Goal: Task Accomplishment & Management: Manage account settings

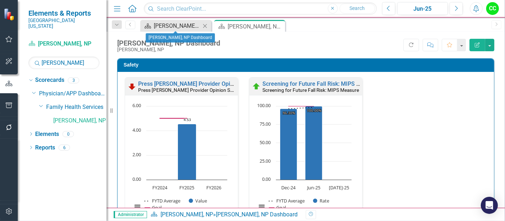
click at [171, 26] on div "Denise Duffy, NP Dashboard" at bounding box center [177, 25] width 47 height 9
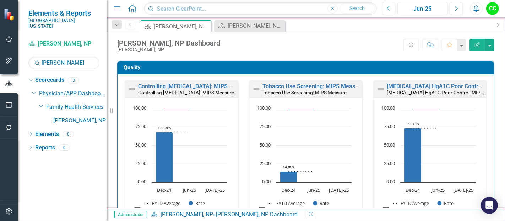
scroll to position [207, 0]
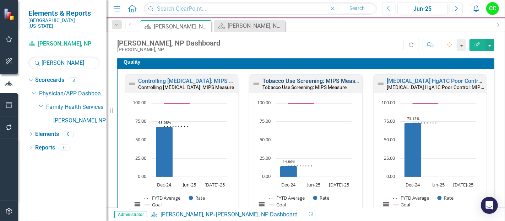
click at [317, 79] on link "Tobacco Use Screening: MIPS Measure" at bounding box center [313, 80] width 101 height 7
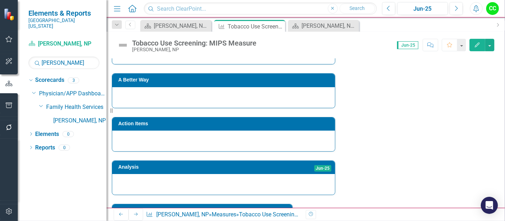
scroll to position [287, 0]
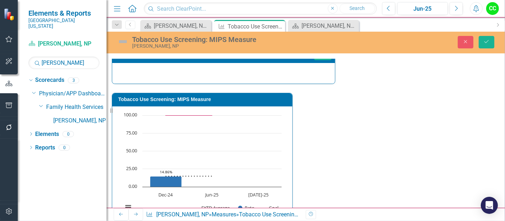
type textarea "324"
type textarea "326"
click at [490, 41] on icon "Save" at bounding box center [487, 41] width 6 height 5
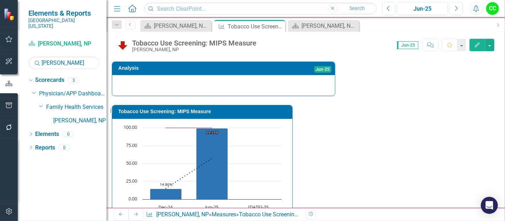
scroll to position [275, 0]
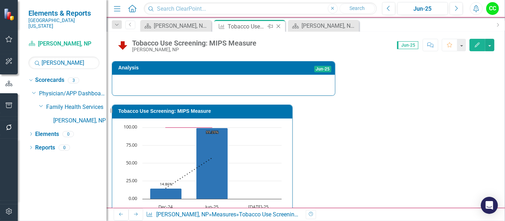
click at [279, 23] on div "Close" at bounding box center [279, 26] width 9 height 9
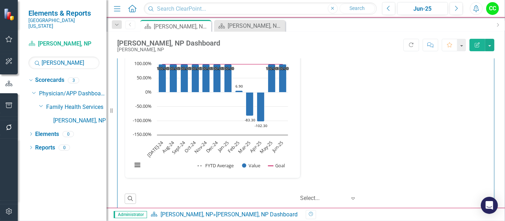
scroll to position [1223, 0]
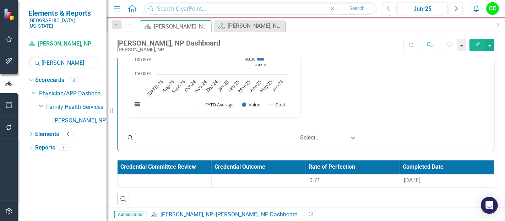
click at [353, 169] on th "Rate of Perfection" at bounding box center [353, 167] width 94 height 14
click at [342, 177] on div "0.71" at bounding box center [353, 180] width 87 height 8
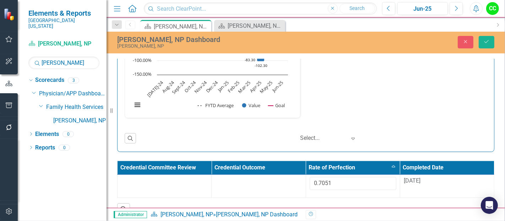
click at [342, 203] on div "Search" at bounding box center [305, 206] width 377 height 17
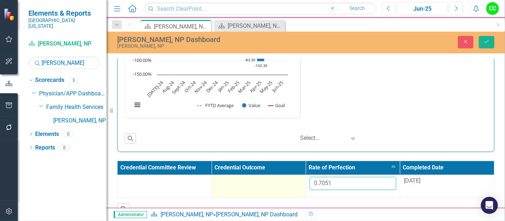
drag, startPoint x: 342, startPoint y: 180, endPoint x: 273, endPoint y: 180, distance: 68.2
click at [273, 180] on tr "0.7051 9/8/25" at bounding box center [306, 186] width 377 height 23
paste input "69628"
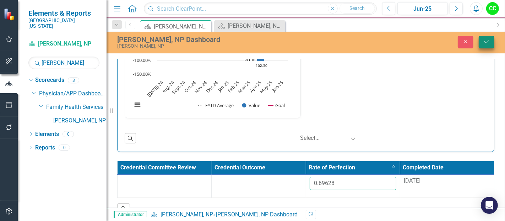
type input "0.69628"
click at [494, 41] on button "Save" at bounding box center [487, 42] width 16 height 12
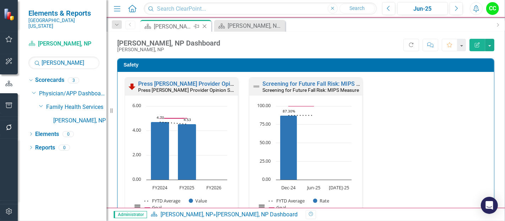
click at [205, 26] on icon at bounding box center [205, 27] width 4 height 4
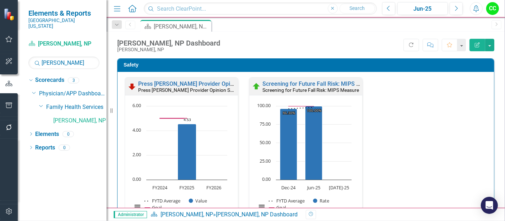
scroll to position [111, 0]
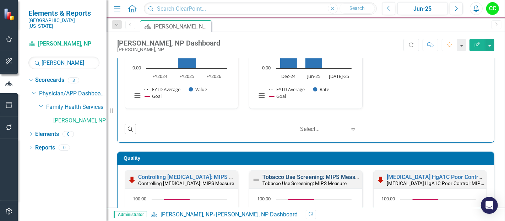
click at [284, 173] on link "Tobacco Use Screening: MIPS Measure" at bounding box center [313, 176] width 101 height 7
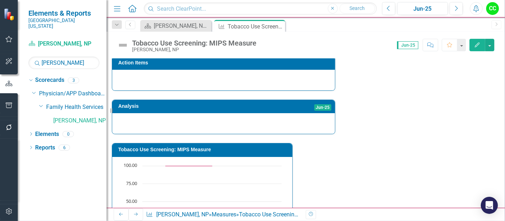
scroll to position [287, 0]
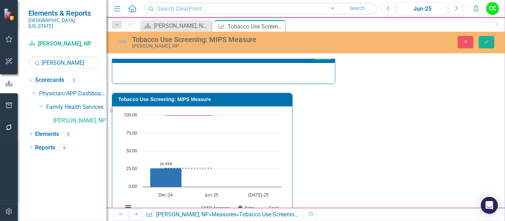
type textarea "121"
type textarea "122"
click at [484, 39] on icon "Save" at bounding box center [487, 41] width 6 height 5
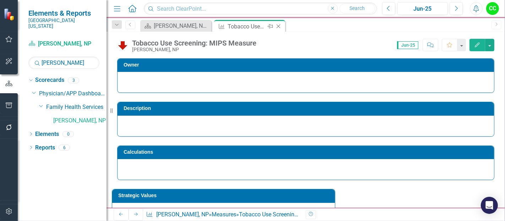
click at [279, 26] on icon "Close" at bounding box center [278, 26] width 7 height 6
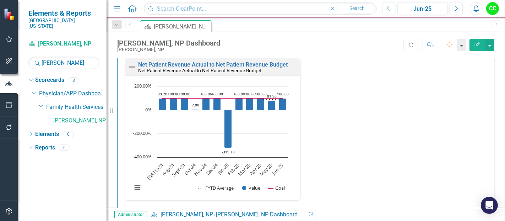
scroll to position [1196, 0]
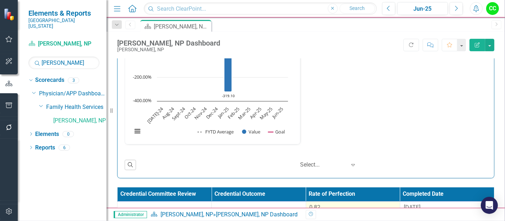
click at [336, 203] on div "0.82" at bounding box center [353, 207] width 87 height 8
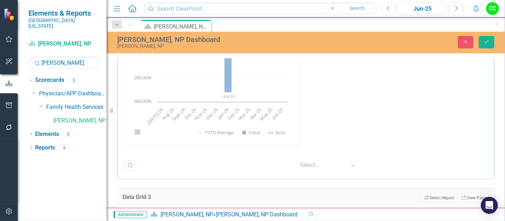
scroll to position [1269, 0]
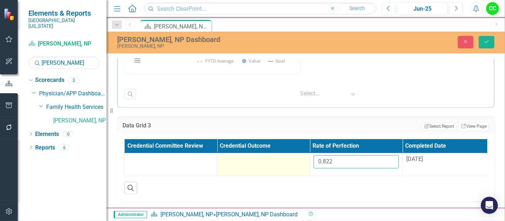
drag, startPoint x: 339, startPoint y: 160, endPoint x: 294, endPoint y: 150, distance: 46.6
click at [294, 153] on tr "0.822 9/25/24" at bounding box center [310, 164] width 371 height 23
paste input "7853"
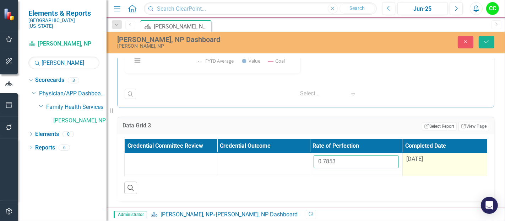
type input "0.7853"
click at [423, 155] on span "9/25/24" at bounding box center [415, 158] width 17 height 7
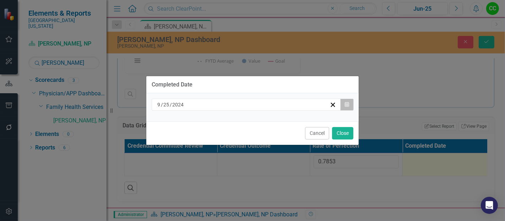
click at [349, 107] on button "Calendar" at bounding box center [348, 104] width 14 height 12
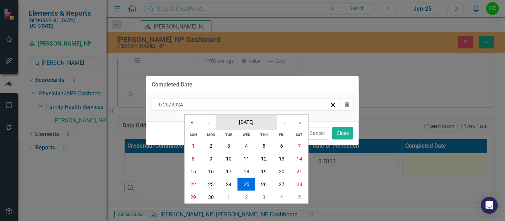
click at [249, 121] on span "September 2024" at bounding box center [246, 122] width 15 height 6
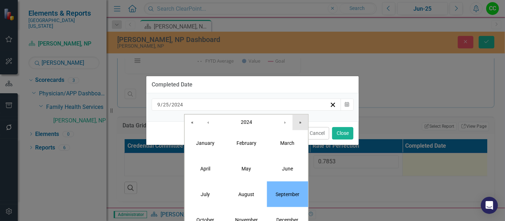
click at [294, 125] on button "»" at bounding box center [301, 122] width 16 height 16
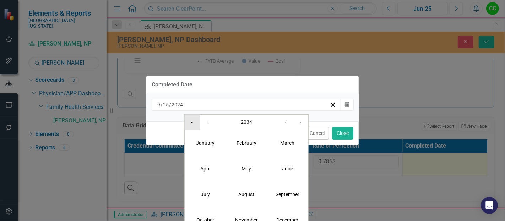
click at [186, 125] on button "«" at bounding box center [193, 122] width 16 height 16
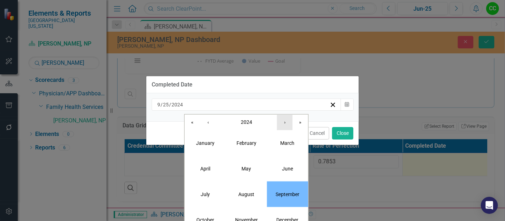
click at [284, 128] on button "›" at bounding box center [285, 122] width 16 height 16
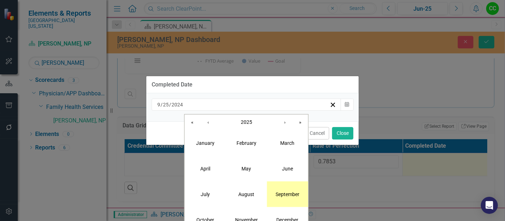
click at [288, 193] on abbr "September" at bounding box center [288, 194] width 24 height 6
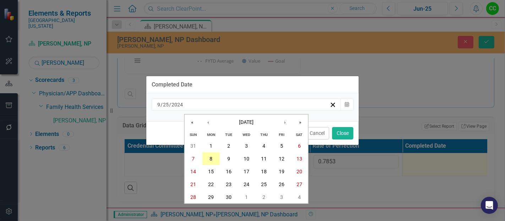
click at [213, 157] on button "8" at bounding box center [211, 158] width 18 height 13
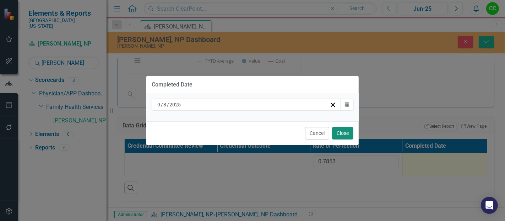
click at [341, 132] on button "Close" at bounding box center [342, 133] width 21 height 12
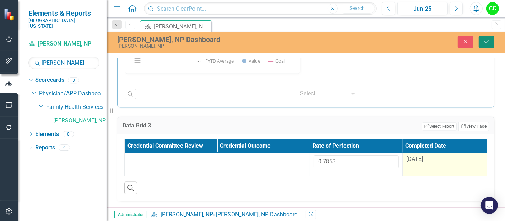
click at [486, 46] on button "Save" at bounding box center [487, 42] width 16 height 12
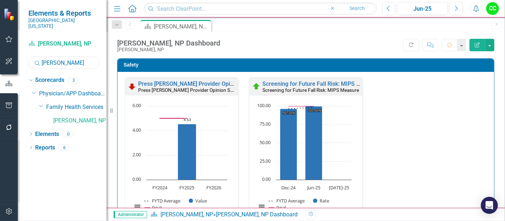
click at [65, 59] on input "penix" at bounding box center [63, 63] width 71 height 12
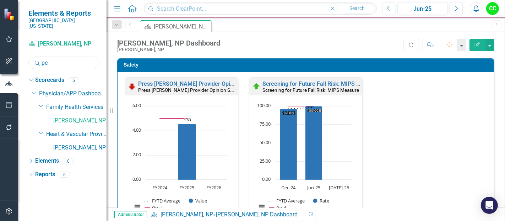
type input "p"
type input "bradl"
click at [79, 117] on link "[PERSON_NAME], NP" at bounding box center [79, 121] width 53 height 8
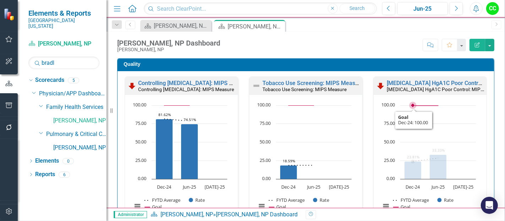
scroll to position [205, 0]
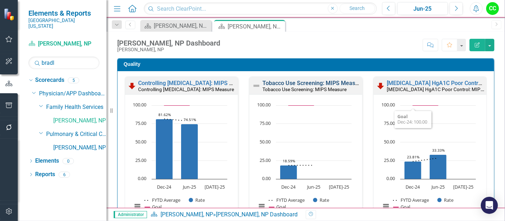
click at [301, 83] on link "Tobacco Use Screening: MIPS Measure" at bounding box center [313, 83] width 101 height 7
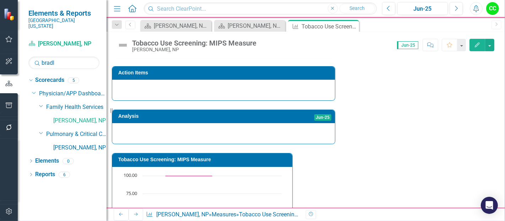
scroll to position [287, 0]
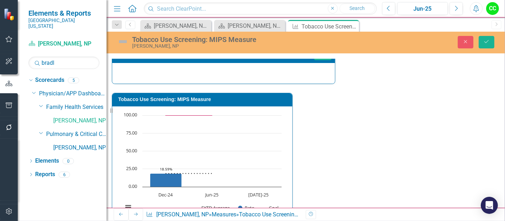
type textarea "156"
click at [490, 42] on icon "Save" at bounding box center [487, 41] width 6 height 5
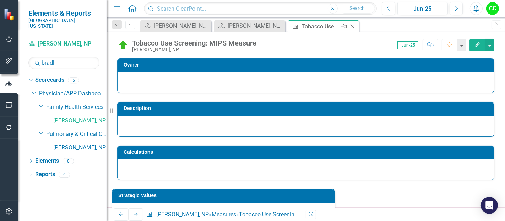
click at [351, 26] on icon "Close" at bounding box center [352, 26] width 7 height 6
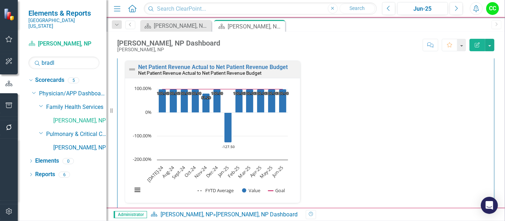
scroll to position [1223, 0]
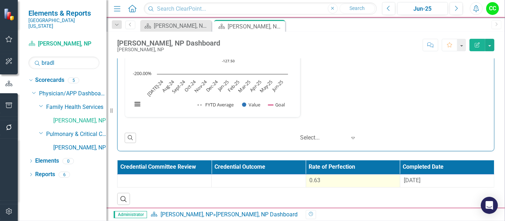
click at [346, 179] on div "0.63" at bounding box center [353, 180] width 87 height 8
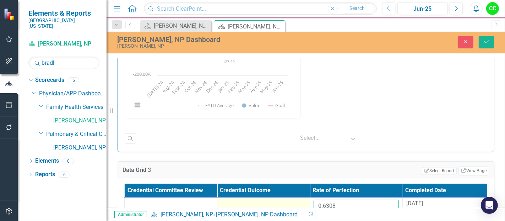
drag, startPoint x: 343, startPoint y: 207, endPoint x: 283, endPoint y: 207, distance: 60.1
click at [283, 207] on tr "0.6308 8/28/24" at bounding box center [310, 208] width 371 height 23
paste input "871"
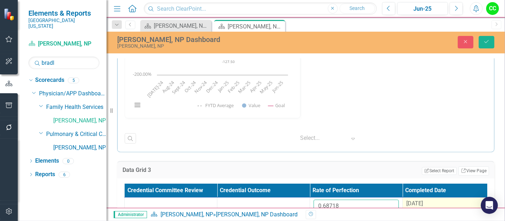
type input "0.68718"
click at [420, 203] on span "8/28/24" at bounding box center [415, 203] width 17 height 7
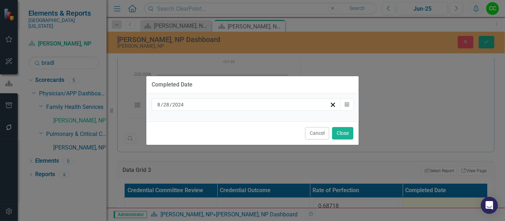
click at [281, 109] on div "8 / 28 / 2024" at bounding box center [246, 104] width 189 height 12
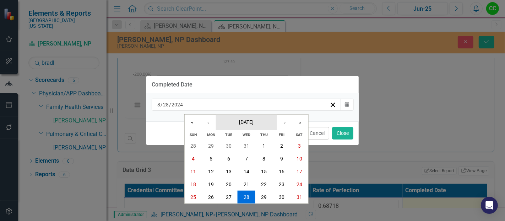
click at [265, 123] on button "August 2024" at bounding box center [246, 122] width 61 height 16
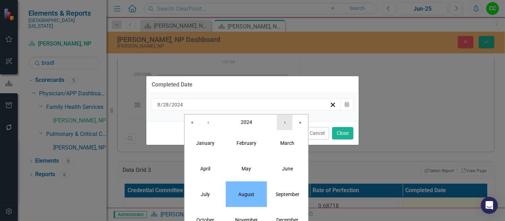
click at [283, 122] on button "›" at bounding box center [285, 122] width 16 height 16
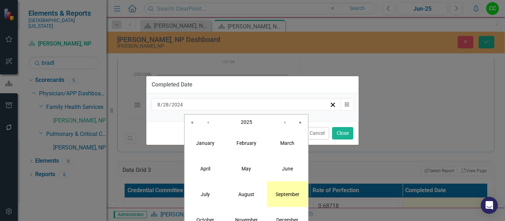
click at [291, 197] on abbr "September" at bounding box center [288, 194] width 24 height 6
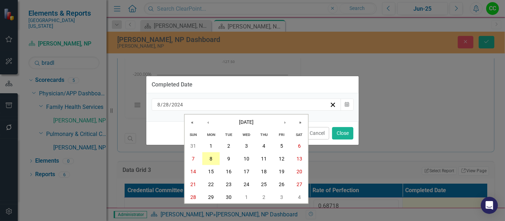
click at [213, 159] on button "8" at bounding box center [211, 158] width 18 height 13
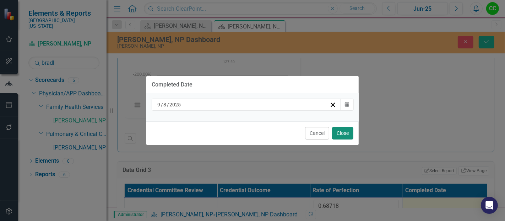
click at [350, 130] on button "Close" at bounding box center [342, 133] width 21 height 12
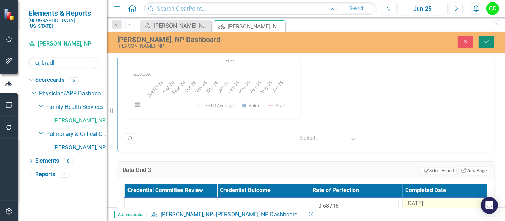
click at [490, 40] on icon "Save" at bounding box center [487, 41] width 6 height 5
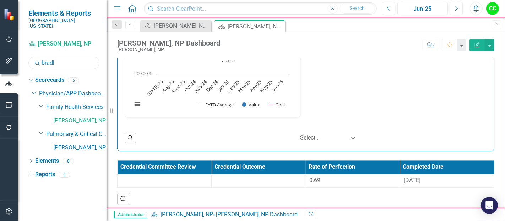
click at [63, 59] on input "bradl" at bounding box center [63, 63] width 71 height 12
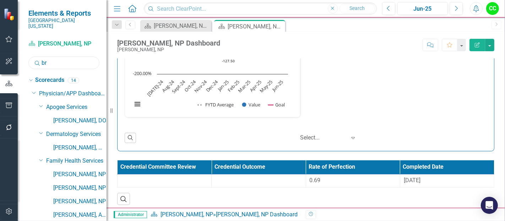
type input "b"
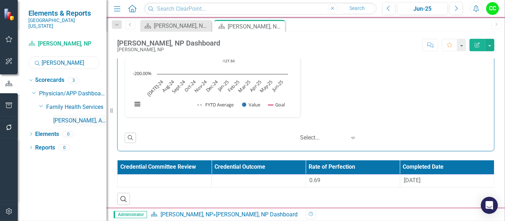
type input "malone"
click at [91, 117] on link "[PERSON_NAME], APRN" at bounding box center [79, 121] width 53 height 8
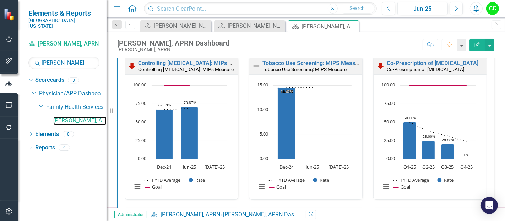
scroll to position [221, 0]
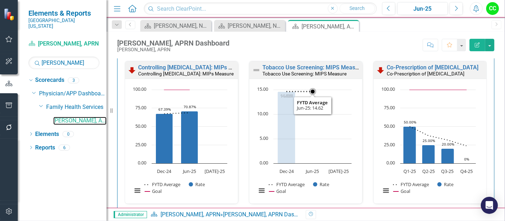
click at [333, 92] on rect "Interactive chart" at bounding box center [304, 144] width 102 height 116
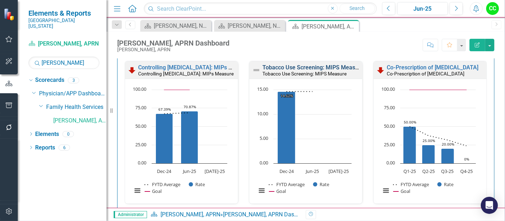
click at [338, 68] on link "Tobacco Use Screening: MIPS Measure" at bounding box center [313, 67] width 101 height 7
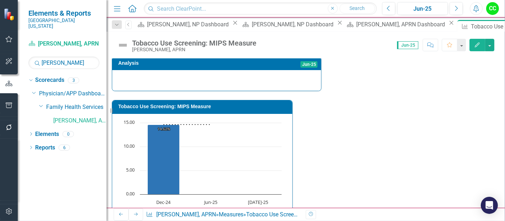
scroll to position [287, 0]
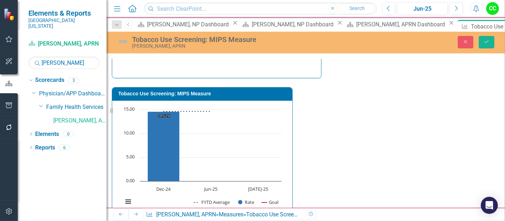
type textarea "100"
type textarea "171"
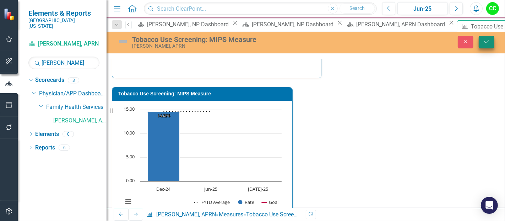
type textarea "173"
click at [486, 43] on icon "Save" at bounding box center [487, 41] width 6 height 5
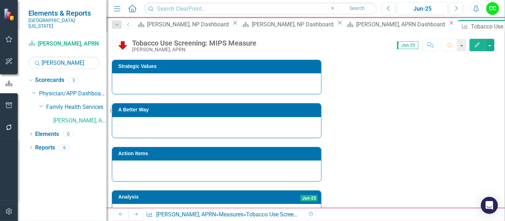
scroll to position [140, 0]
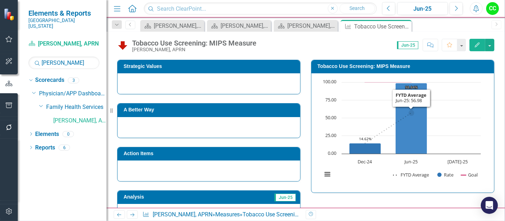
scroll to position [287, 0]
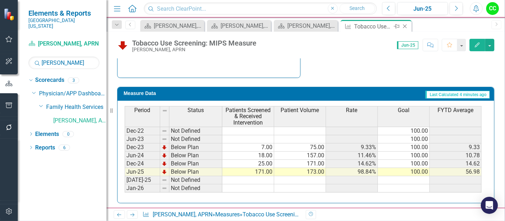
click at [404, 25] on icon "Close" at bounding box center [405, 26] width 7 height 6
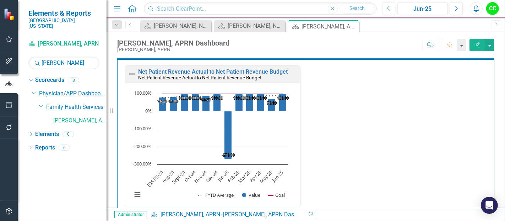
scroll to position [1223, 0]
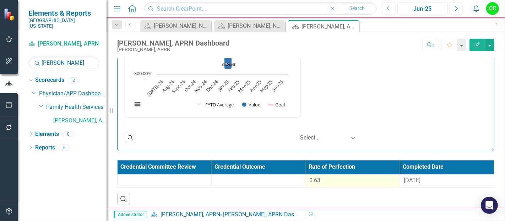
click at [331, 179] on div "0.63" at bounding box center [353, 180] width 87 height 8
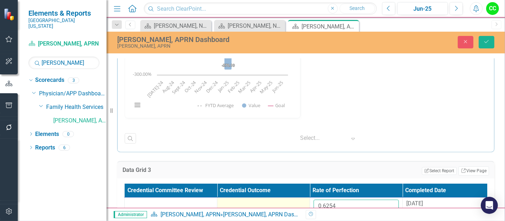
drag, startPoint x: 342, startPoint y: 199, endPoint x: 271, endPoint y: 199, distance: 71.4
click at [271, 199] on tr "0.6254 [DATE]" at bounding box center [310, 208] width 371 height 23
paste input "413806667"
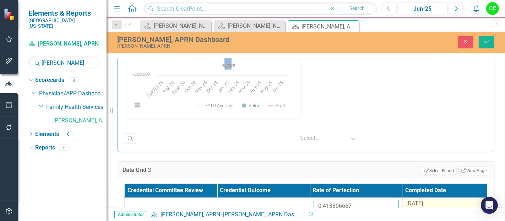
type input "0.413806667"
click at [415, 200] on span "[DATE]" at bounding box center [415, 203] width 17 height 7
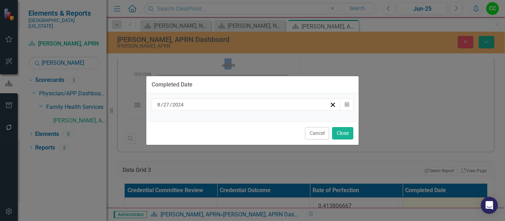
click at [273, 107] on div "[DATE]" at bounding box center [242, 104] width 173 height 7
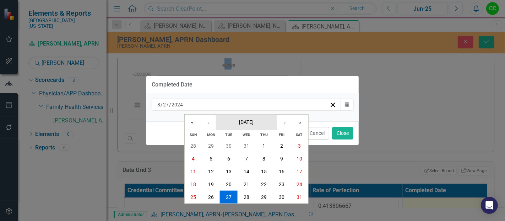
click at [257, 118] on button "August 2024" at bounding box center [246, 122] width 61 height 16
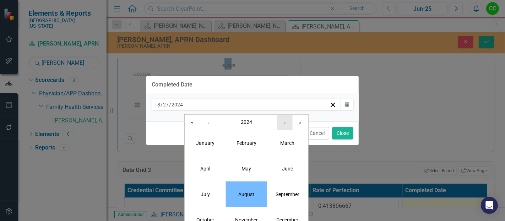
click at [285, 120] on button "›" at bounding box center [285, 122] width 16 height 16
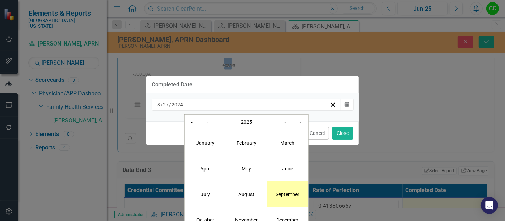
click at [283, 189] on button "September" at bounding box center [287, 194] width 41 height 26
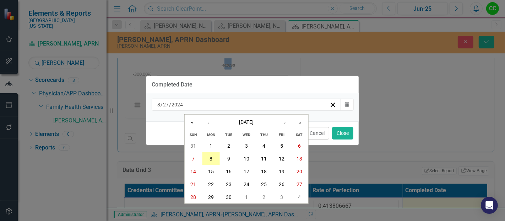
click at [215, 159] on button "8" at bounding box center [211, 158] width 18 height 13
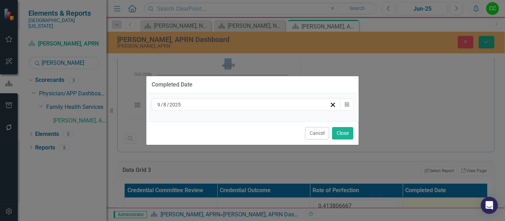
click at [354, 132] on div "Cancel Close" at bounding box center [252, 132] width 213 height 23
click at [334, 131] on button "Close" at bounding box center [342, 133] width 21 height 12
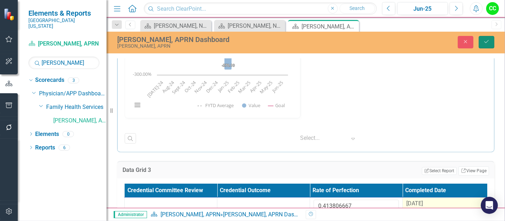
click at [482, 42] on button "Save" at bounding box center [487, 42] width 16 height 12
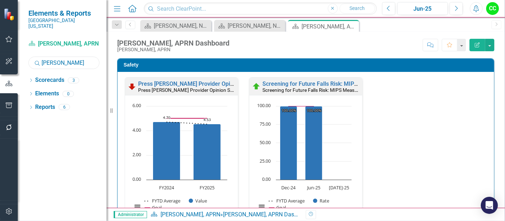
click at [65, 57] on input "malone" at bounding box center [63, 63] width 71 height 12
type input "m"
type input "ballard"
click at [30, 79] on icon "Dropdown" at bounding box center [30, 81] width 5 height 4
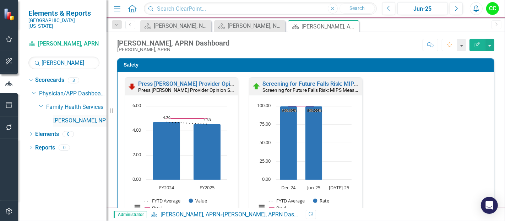
click at [62, 117] on link "[PERSON_NAME], NP" at bounding box center [79, 121] width 53 height 8
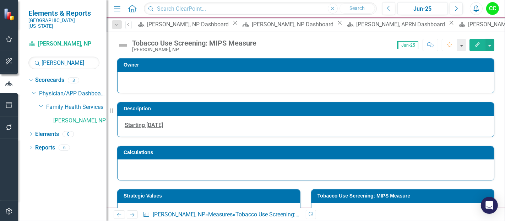
scroll to position [287, 0]
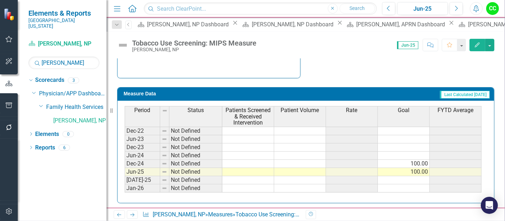
click at [251, 172] on td at bounding box center [249, 172] width 52 height 8
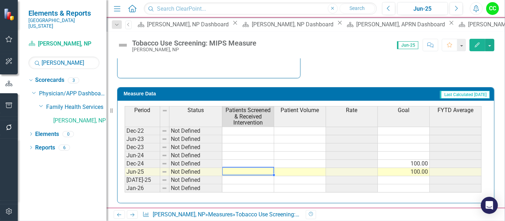
type textarea "2"
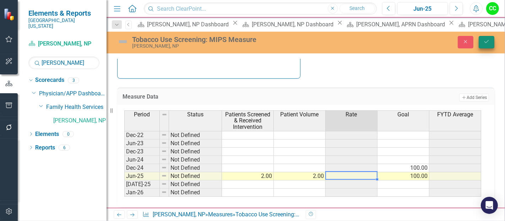
type textarea "2"
click at [489, 46] on button "Save" at bounding box center [487, 42] width 16 height 12
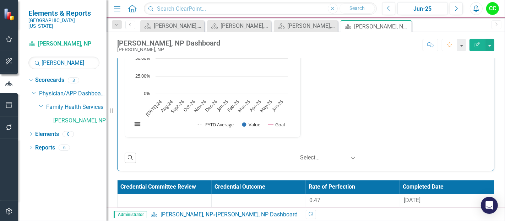
scroll to position [1223, 0]
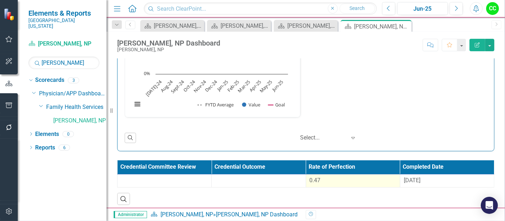
click at [324, 178] on div "0.47" at bounding box center [353, 180] width 87 height 8
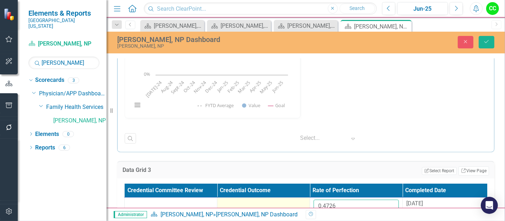
drag, startPoint x: 341, startPoint y: 200, endPoint x: 301, endPoint y: 196, distance: 40.0
click at [301, 197] on tr "0.4726 9/25/24" at bounding box center [310, 208] width 371 height 23
paste input "613208333"
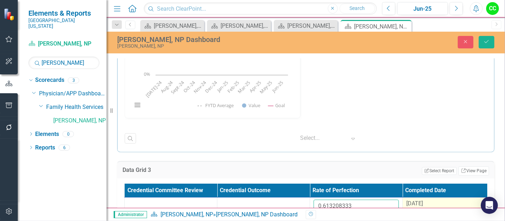
type input "0.613208333"
click at [422, 200] on span "9/25/24" at bounding box center [415, 203] width 17 height 7
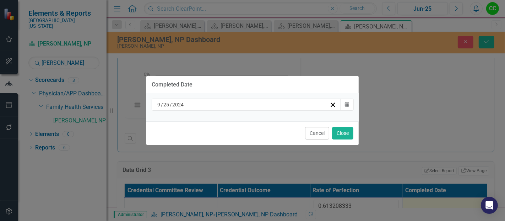
click at [278, 102] on div "9 / 25 / 2024" at bounding box center [242, 104] width 173 height 7
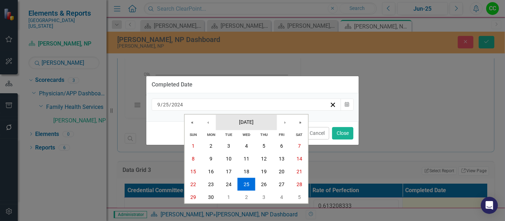
click at [254, 123] on span "September 2024" at bounding box center [246, 122] width 15 height 6
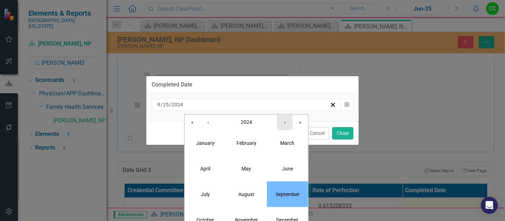
click at [279, 123] on button "›" at bounding box center [285, 122] width 16 height 16
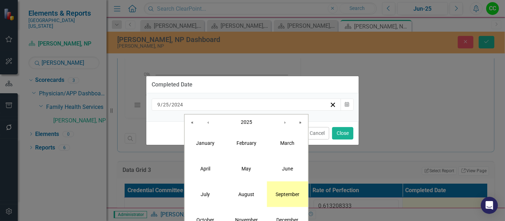
click at [293, 198] on button "September" at bounding box center [287, 194] width 41 height 26
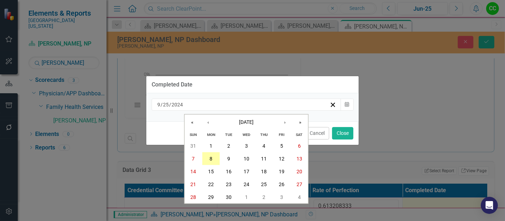
click at [208, 159] on button "8" at bounding box center [211, 158] width 18 height 13
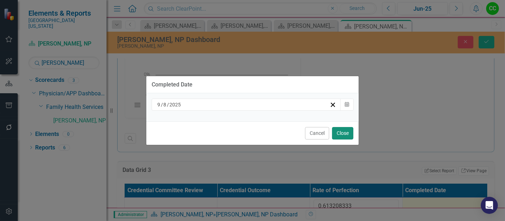
click at [345, 132] on button "Close" at bounding box center [342, 133] width 21 height 12
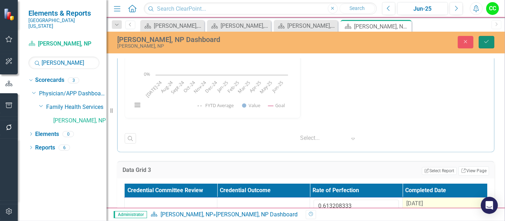
click at [493, 36] on button "Save" at bounding box center [487, 42] width 16 height 12
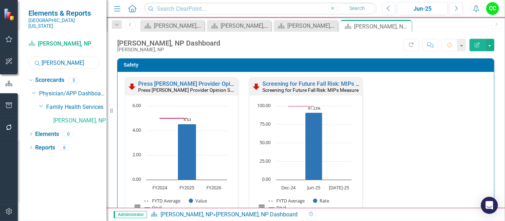
click at [66, 60] on input "ballard" at bounding box center [63, 63] width 71 height 12
type input "b"
click at [82, 117] on link "[PERSON_NAME], NP" at bounding box center [79, 121] width 53 height 8
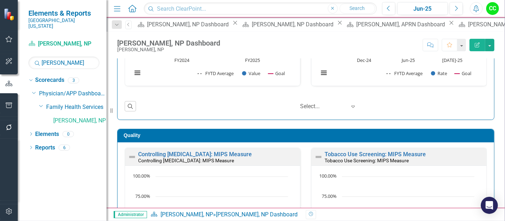
scroll to position [131, 0]
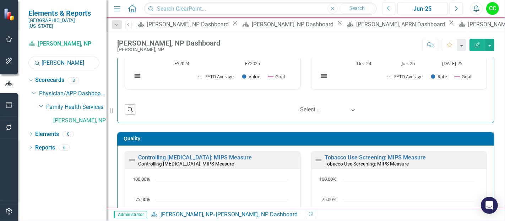
click at [71, 58] on input "lawson" at bounding box center [63, 63] width 71 height 12
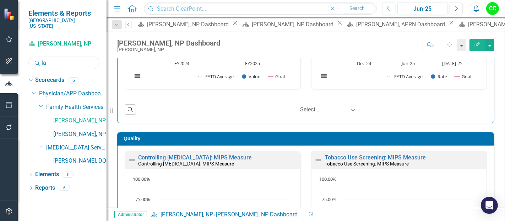
type input "l"
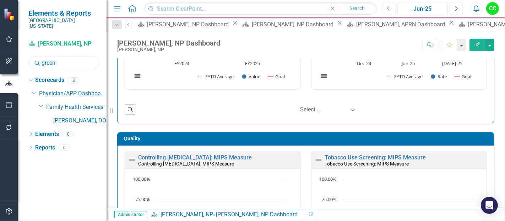
type input "green"
click at [81, 117] on link "Justin Greenlee, DO" at bounding box center [79, 121] width 53 height 8
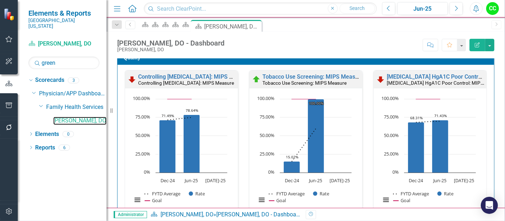
scroll to position [191, 0]
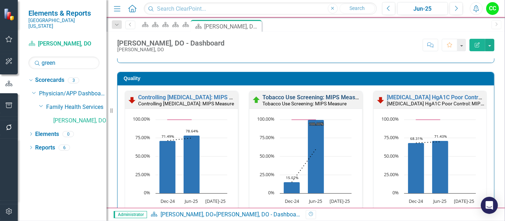
click at [337, 95] on link "Tobacco Use Screening: MIPS Measure" at bounding box center [313, 97] width 101 height 7
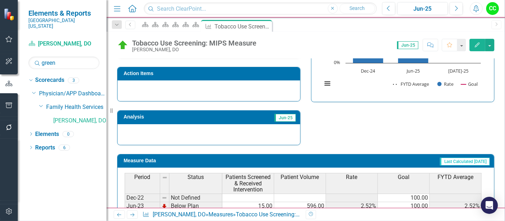
scroll to position [287, 0]
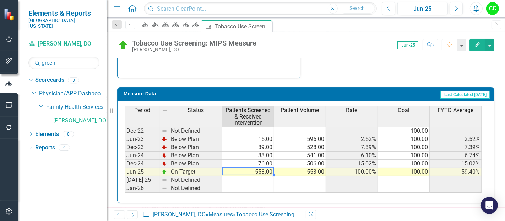
click at [258, 170] on td "553.00" at bounding box center [249, 172] width 52 height 8
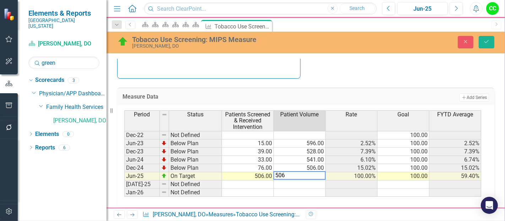
type textarea "506"
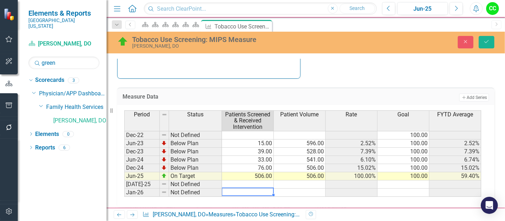
click at [267, 188] on td at bounding box center [248, 192] width 52 height 8
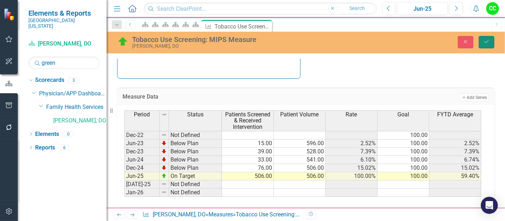
click at [486, 43] on icon "Save" at bounding box center [487, 41] width 6 height 5
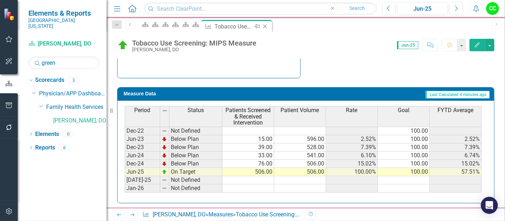
click at [269, 26] on icon "Close" at bounding box center [265, 26] width 7 height 6
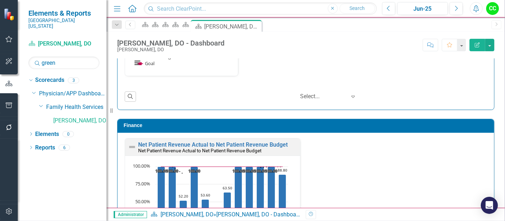
scroll to position [1223, 0]
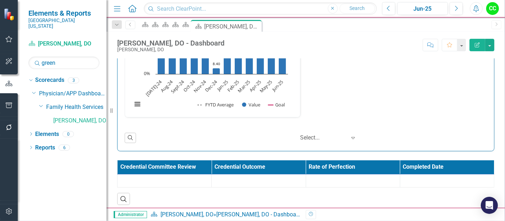
click at [336, 182] on td at bounding box center [353, 180] width 94 height 13
click at [336, 182] on td "0.77" at bounding box center [353, 180] width 94 height 13
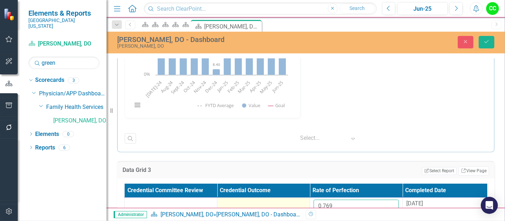
drag, startPoint x: 349, startPoint y: 203, endPoint x: 295, endPoint y: 206, distance: 53.4
click at [302, 207] on tr "0.769 8/13/25" at bounding box center [310, 208] width 371 height 23
paste input "7576923"
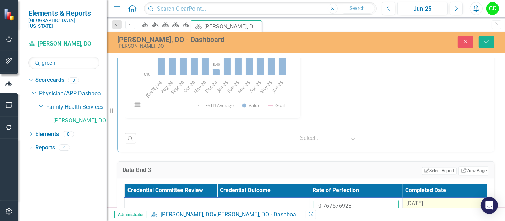
type input "0.767576923"
click at [431, 200] on div "8/13/25" at bounding box center [449, 203] width 85 height 8
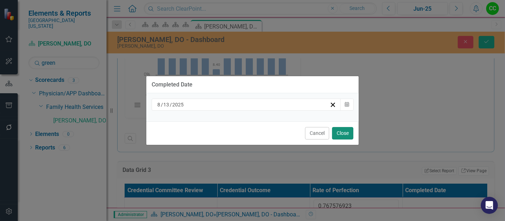
click at [338, 133] on button "Close" at bounding box center [342, 133] width 21 height 12
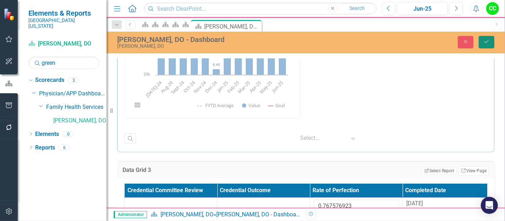
click at [485, 44] on button "Save" at bounding box center [487, 42] width 16 height 12
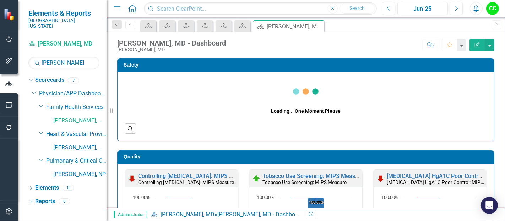
click at [119, 24] on icon "Dropdown" at bounding box center [117, 24] width 6 height 5
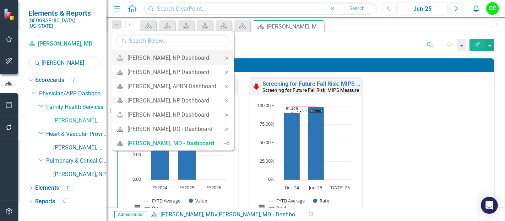
click at [226, 57] on icon "Close" at bounding box center [227, 57] width 6 height 5
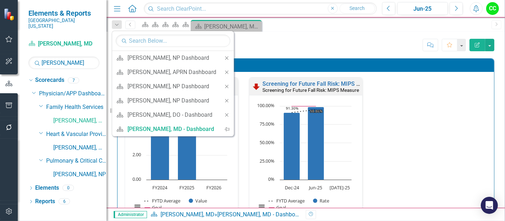
click at [226, 57] on icon "Close" at bounding box center [227, 57] width 6 height 5
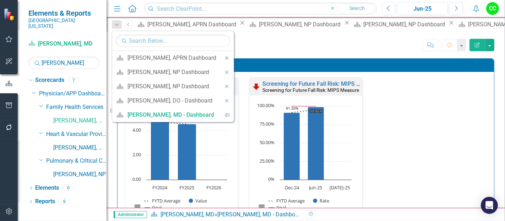
click at [226, 57] on icon "Close" at bounding box center [227, 57] width 6 height 5
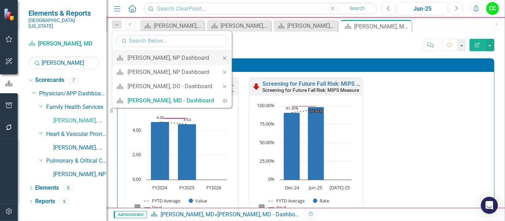
click at [223, 57] on icon at bounding box center [224, 57] width 3 height 3
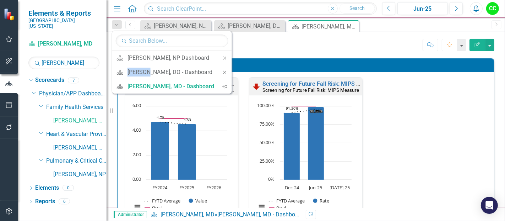
click at [223, 57] on icon at bounding box center [224, 57] width 3 height 3
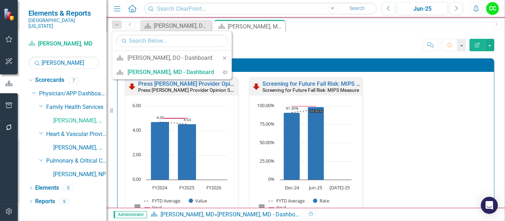
click at [223, 57] on icon at bounding box center [224, 57] width 3 height 3
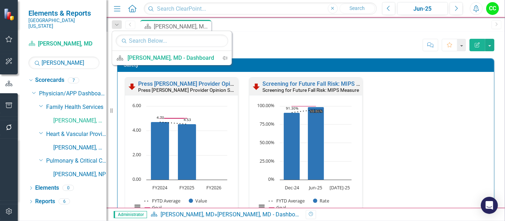
click at [361, 45] on div "Score: N/A Jun-25 Completed Comment Favorite Edit Report" at bounding box center [362, 45] width 265 height 12
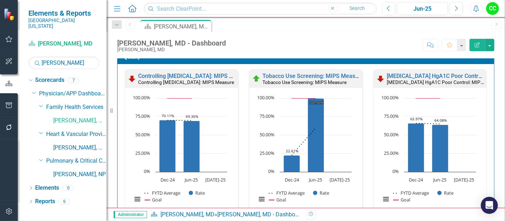
scroll to position [213, 0]
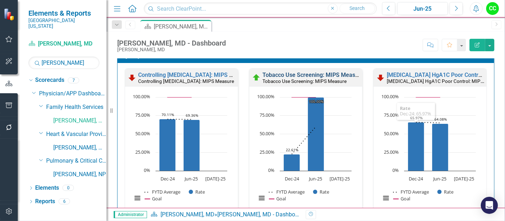
click at [325, 75] on link "Tobacco Use Screening: MIPS Measure" at bounding box center [313, 74] width 101 height 7
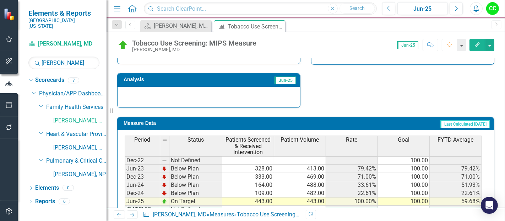
scroll to position [287, 0]
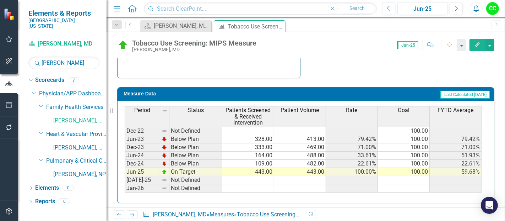
click at [268, 168] on td "443.00" at bounding box center [249, 172] width 52 height 8
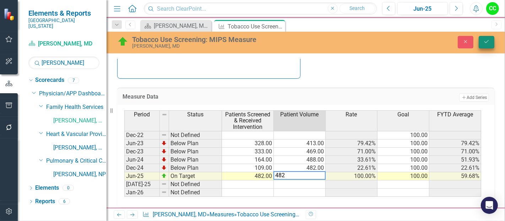
type textarea "482"
click at [485, 42] on icon "Save" at bounding box center [487, 41] width 6 height 5
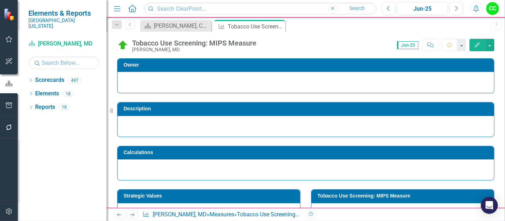
scroll to position [287, 0]
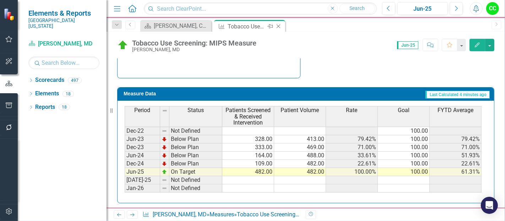
click at [278, 27] on icon at bounding box center [279, 27] width 4 height 4
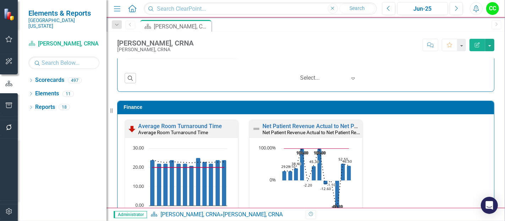
scroll to position [1072, 0]
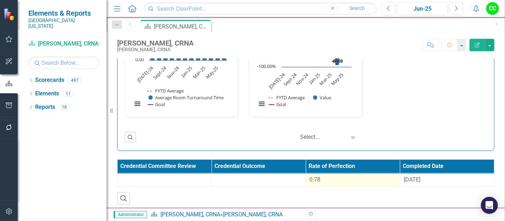
click at [327, 176] on div "0.78" at bounding box center [353, 180] width 87 height 8
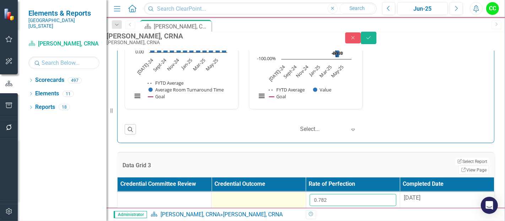
drag, startPoint x: 349, startPoint y: 204, endPoint x: 283, endPoint y: 200, distance: 66.2
click at [283, 200] on tr "0.782 9/10/24" at bounding box center [306, 202] width 377 height 22
paste input "81016"
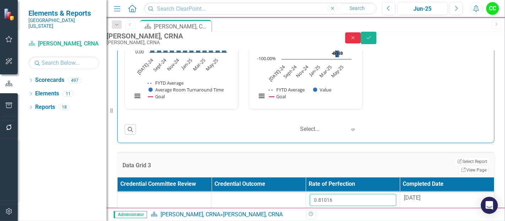
type input "0.81016"
click at [361, 36] on button "Close" at bounding box center [353, 37] width 16 height 11
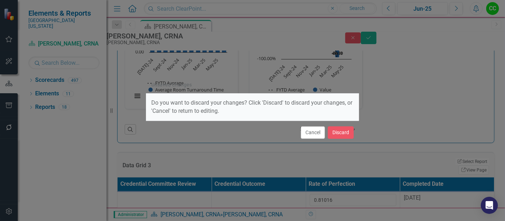
click at [326, 132] on div "Cancel Discard" at bounding box center [252, 131] width 213 height 23
click at [344, 131] on button "Discard" at bounding box center [341, 132] width 26 height 12
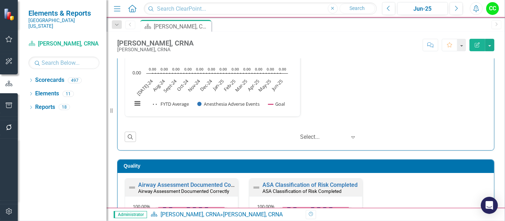
scroll to position [0, 0]
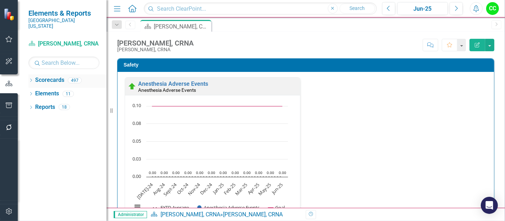
click at [29, 79] on icon "Dropdown" at bounding box center [30, 81] width 5 height 4
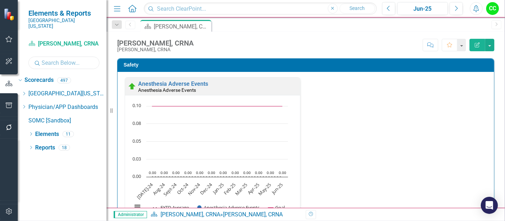
click at [66, 63] on div "Scorecard Cheryl Wilson, CRNA Search Dropdown Scorecards 497 Dropdown Southern …" at bounding box center [62, 129] width 89 height 183
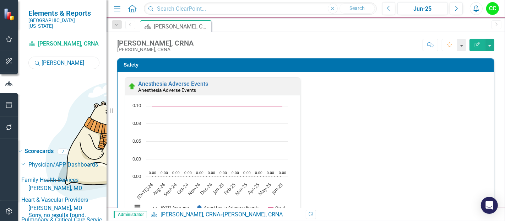
type input "martin"
click at [73, 184] on link "[PERSON_NAME], MD" at bounding box center [67, 188] width 78 height 8
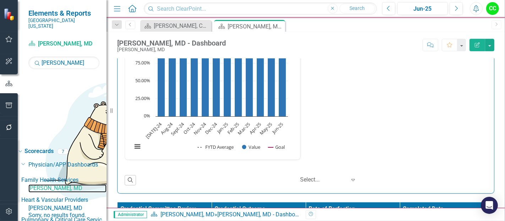
scroll to position [1223, 0]
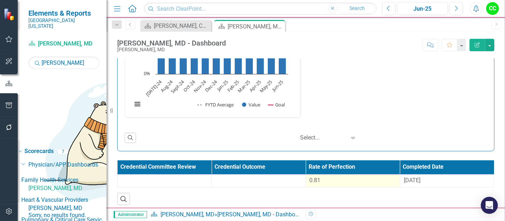
click at [336, 176] on div "0.81" at bounding box center [353, 180] width 87 height 8
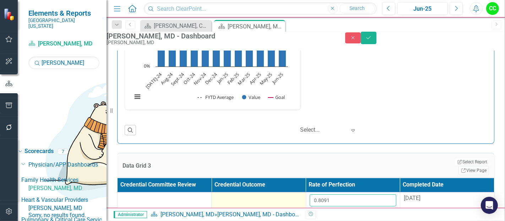
drag, startPoint x: 345, startPoint y: 196, endPoint x: 272, endPoint y: 198, distance: 73.6
click at [272, 198] on tr "0.8091 8/13/25" at bounding box center [306, 203] width 377 height 22
paste input "1016"
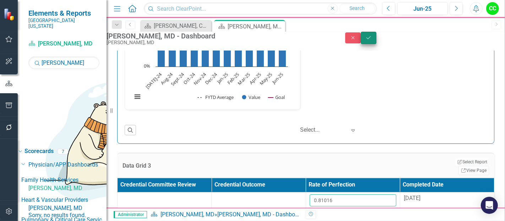
type input "0.81016"
click at [372, 40] on icon "Save" at bounding box center [369, 37] width 6 height 5
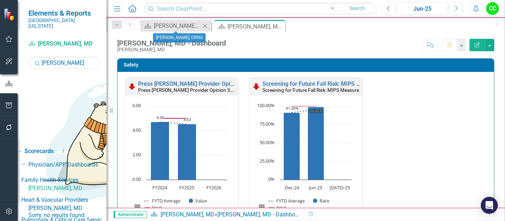
click at [207, 25] on icon "Close" at bounding box center [205, 26] width 7 height 6
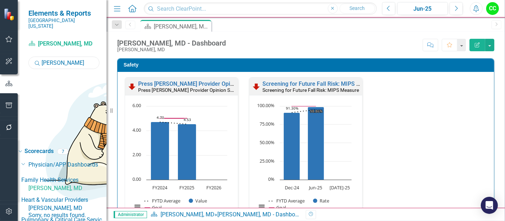
click at [75, 58] on input "martin" at bounding box center [63, 63] width 71 height 12
click at [213, 6] on input "text" at bounding box center [260, 8] width 233 height 12
click at [64, 57] on input "martin" at bounding box center [63, 63] width 71 height 12
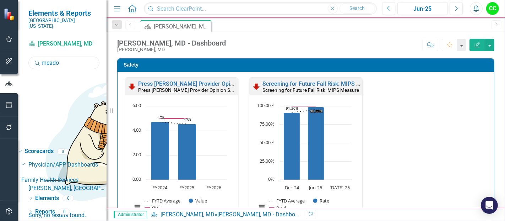
type input "meado"
click at [85, 184] on link "[PERSON_NAME], [GEOGRAPHIC_DATA]" at bounding box center [67, 188] width 78 height 8
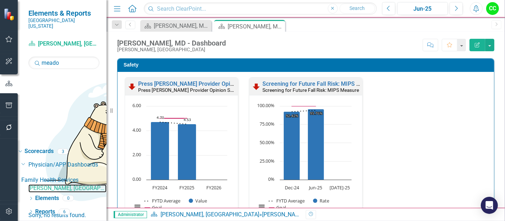
scroll to position [212, 0]
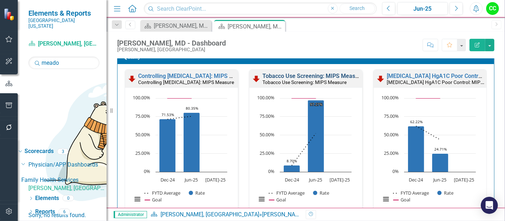
click at [320, 75] on link "Tobacco Use Screening: MIPS Measure" at bounding box center [313, 76] width 101 height 7
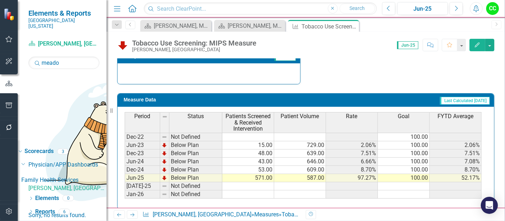
scroll to position [287, 0]
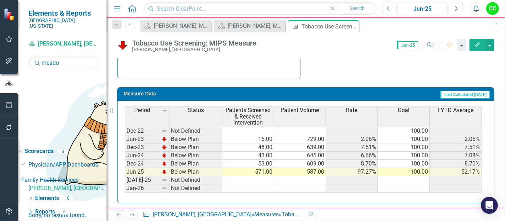
click at [267, 168] on td "571.00" at bounding box center [249, 172] width 52 height 8
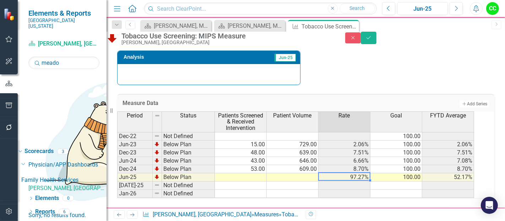
click at [488, 35] on div "Tobacco Use Screening: MIPS Measure Jim Meadows, MD Close Save" at bounding box center [305, 39] width 409 height 14
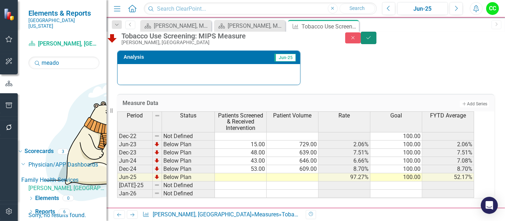
click at [377, 38] on button "Save" at bounding box center [369, 38] width 16 height 12
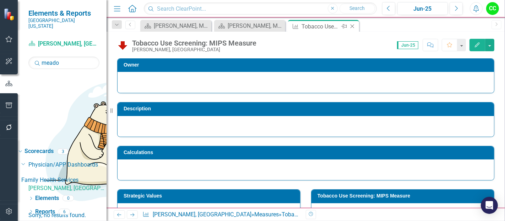
click at [351, 25] on icon at bounding box center [353, 27] width 4 height 4
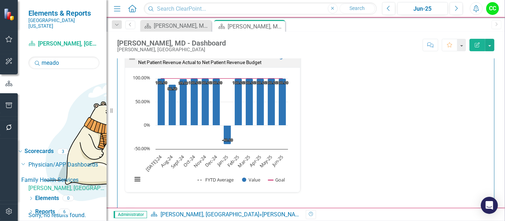
scroll to position [1223, 0]
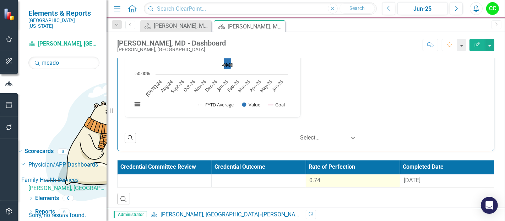
click at [341, 179] on div "0.74" at bounding box center [353, 180] width 87 height 8
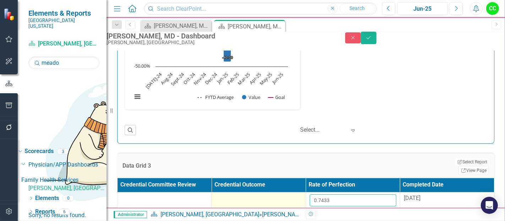
drag, startPoint x: 342, startPoint y: 205, endPoint x: 266, endPoint y: 205, distance: 76.4
click at [266, 205] on tr "0.7433 8/13/25" at bounding box center [306, 203] width 377 height 22
paste input "1432"
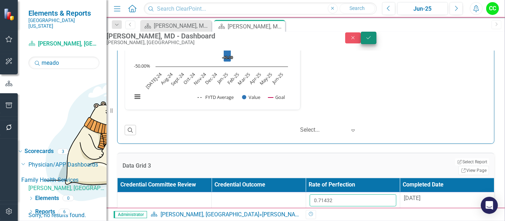
type input "0.71432"
click at [377, 40] on button "Save" at bounding box center [369, 38] width 16 height 12
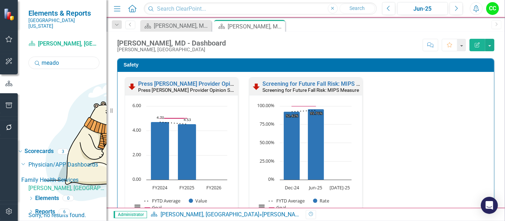
click at [69, 57] on input "meado" at bounding box center [63, 63] width 71 height 12
type input "m"
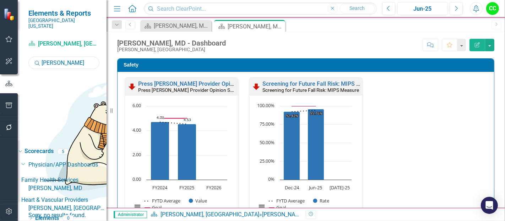
type input "[PERSON_NAME]"
click at [85, 184] on link "[PERSON_NAME], MD" at bounding box center [67, 188] width 78 height 8
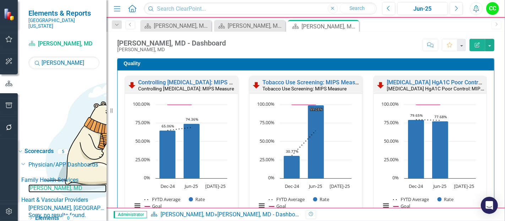
scroll to position [208, 0]
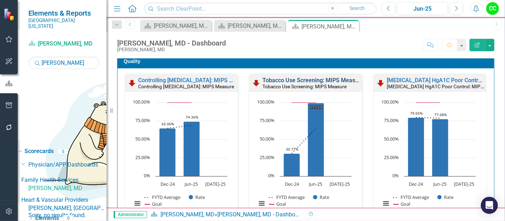
click at [305, 81] on link "Tobacco Use Screening: MIPS Measure" at bounding box center [313, 80] width 101 height 7
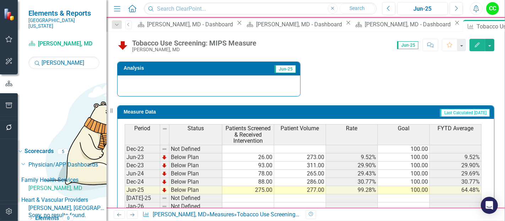
scroll to position [287, 0]
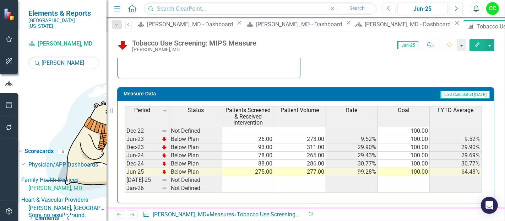
click at [259, 170] on td "275.00" at bounding box center [249, 172] width 52 height 8
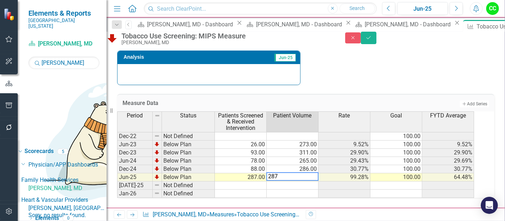
type textarea "287"
click at [303, 182] on td at bounding box center [293, 185] width 52 height 8
click at [377, 43] on button "Save" at bounding box center [369, 38] width 16 height 12
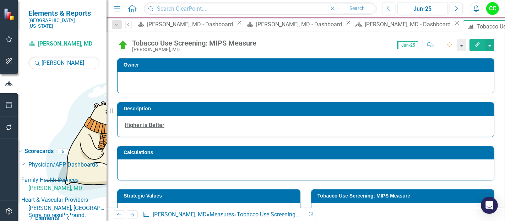
scroll to position [49, 0]
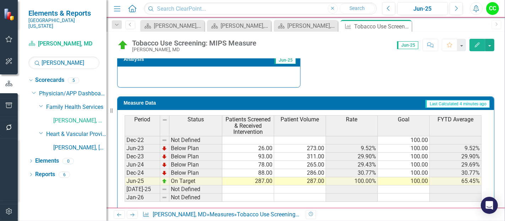
scroll to position [287, 0]
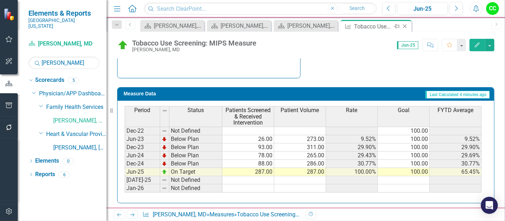
click at [404, 25] on icon "Close" at bounding box center [405, 26] width 7 height 6
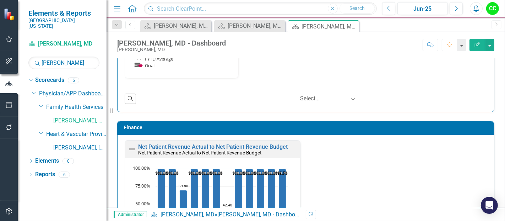
scroll to position [1223, 0]
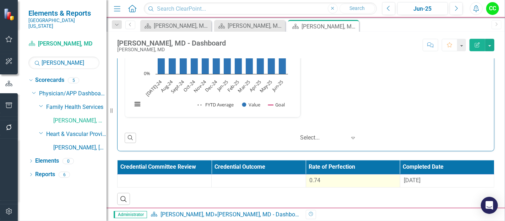
click at [348, 180] on div "0.74" at bounding box center [353, 180] width 87 height 8
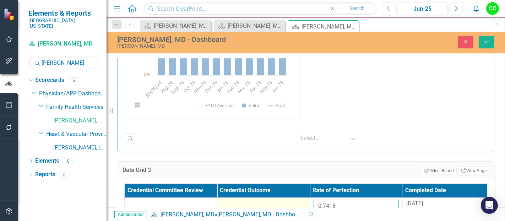
drag, startPoint x: 343, startPoint y: 205, endPoint x: 289, endPoint y: 202, distance: 53.8
click at [289, 202] on tr "0.7418 [DATE]" at bounding box center [310, 208] width 371 height 23
paste input "2446667"
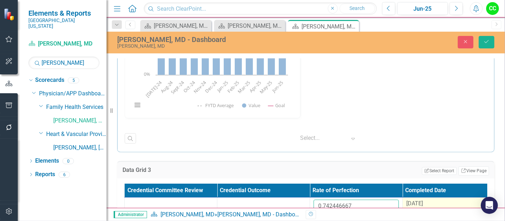
type input "0.742446667"
click at [436, 199] on div "[DATE]" at bounding box center [449, 203] width 85 height 8
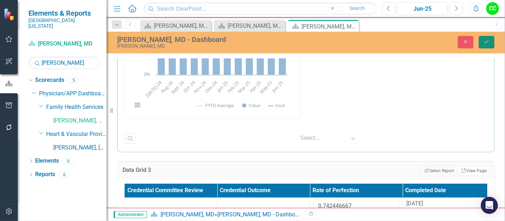
click at [486, 42] on icon "Save" at bounding box center [487, 41] width 6 height 5
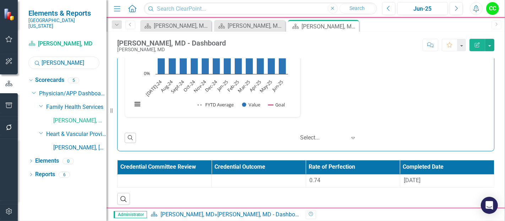
click at [73, 60] on input "[PERSON_NAME]" at bounding box center [63, 63] width 71 height 12
type input "h"
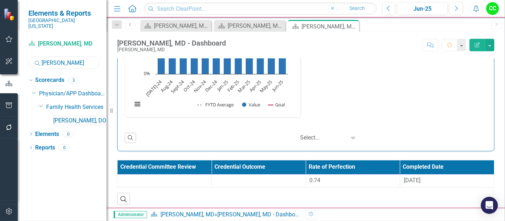
type input "[PERSON_NAME]"
click at [84, 117] on link "[PERSON_NAME], DO" at bounding box center [79, 121] width 53 height 8
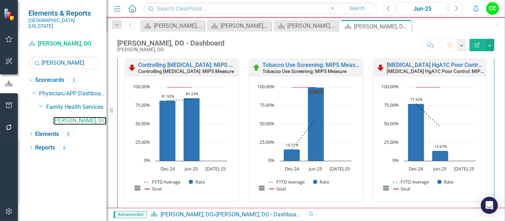
scroll to position [225, 0]
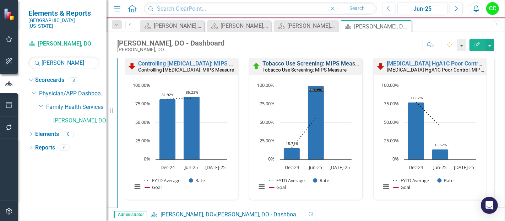
click at [307, 64] on link "Tobacco Use Screening: MIPS Measure" at bounding box center [313, 63] width 101 height 7
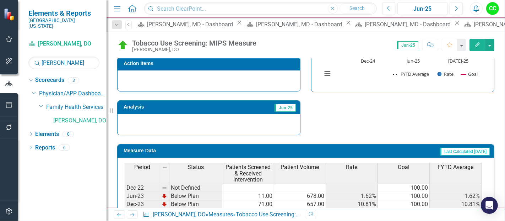
scroll to position [287, 0]
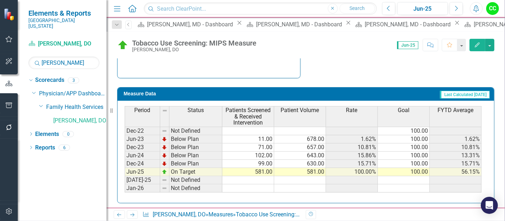
click at [265, 169] on td "581.00" at bounding box center [249, 172] width 52 height 8
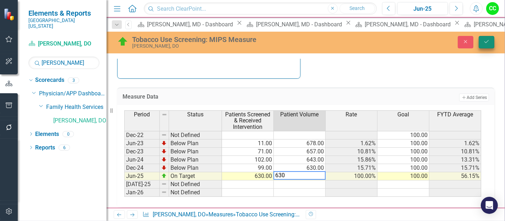
type textarea "630"
click at [489, 37] on button "Save" at bounding box center [487, 42] width 16 height 12
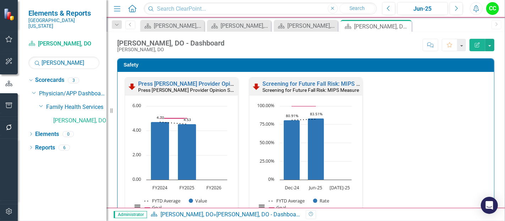
scroll to position [1223, 0]
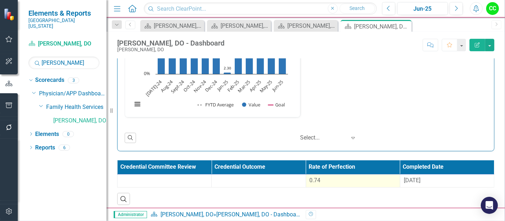
click at [335, 178] on div "0.74" at bounding box center [353, 180] width 87 height 8
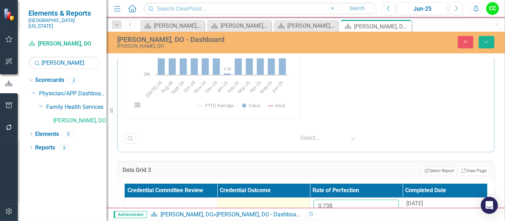
drag, startPoint x: 350, startPoint y: 197, endPoint x: 288, endPoint y: 195, distance: 62.6
click at [288, 197] on tr "0.738 [DATE]" at bounding box center [310, 208] width 371 height 23
paste input "9113333"
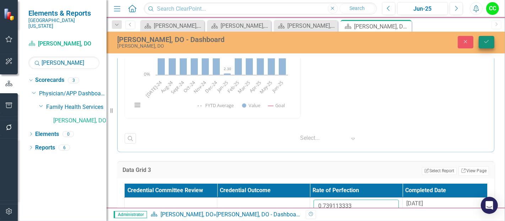
type input "0.739113333"
click at [490, 45] on button "Save" at bounding box center [487, 42] width 16 height 12
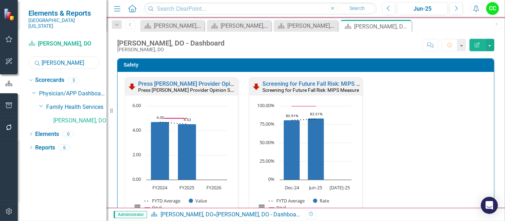
click at [63, 57] on input "[PERSON_NAME]" at bounding box center [63, 63] width 71 height 12
type input "[PERSON_NAME]"
click at [63, 117] on link "[PERSON_NAME], DO" at bounding box center [79, 121] width 53 height 8
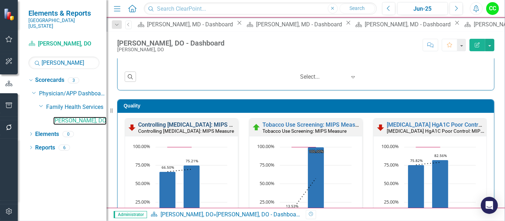
scroll to position [166, 0]
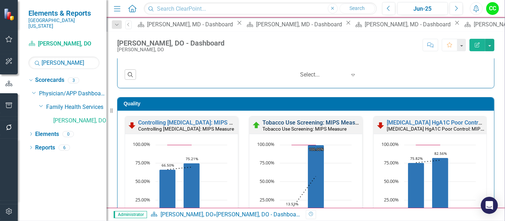
click at [288, 121] on link "Tobacco Use Screening: MIPS Measure" at bounding box center [313, 122] width 101 height 7
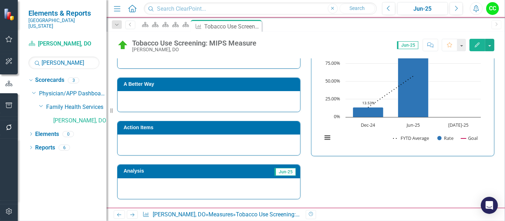
scroll to position [287, 0]
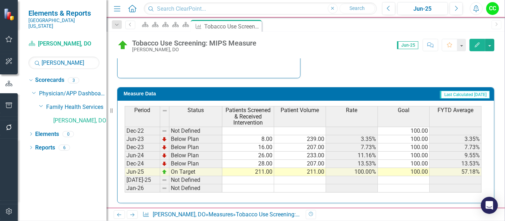
click at [259, 168] on td "211.00" at bounding box center [249, 172] width 52 height 8
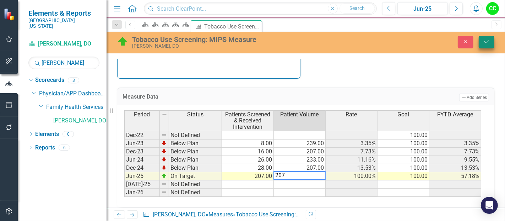
type textarea "207"
click at [488, 44] on button "Save" at bounding box center [487, 42] width 16 height 12
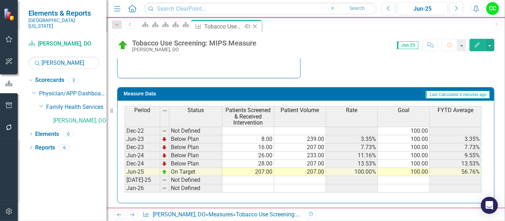
click at [259, 24] on icon "Close" at bounding box center [255, 26] width 7 height 6
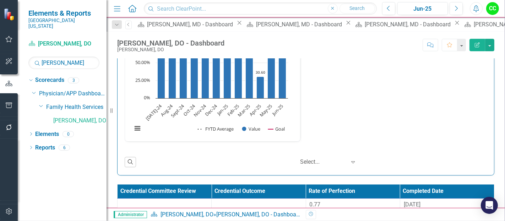
scroll to position [1223, 0]
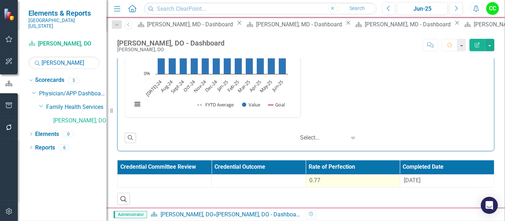
click at [323, 178] on div "0.77" at bounding box center [353, 180] width 87 height 8
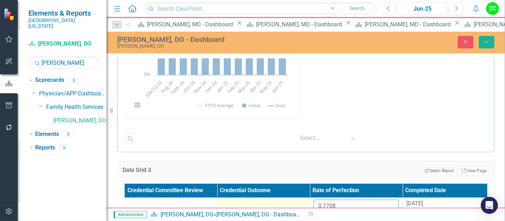
drag, startPoint x: 346, startPoint y: 199, endPoint x: 294, endPoint y: 202, distance: 52.6
click at [294, 202] on tr "0.7708 [DATE]" at bounding box center [310, 208] width 371 height 23
paste input "526667"
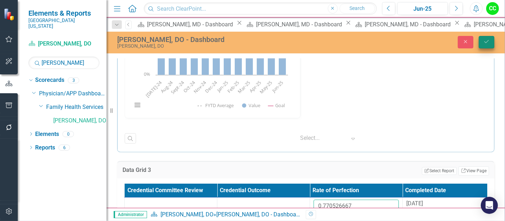
type input "0.770526667"
click at [481, 43] on button "Save" at bounding box center [487, 42] width 16 height 12
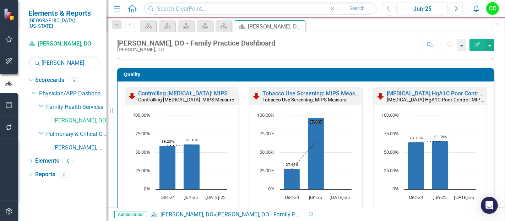
scroll to position [195, 0]
click at [279, 95] on link "Tobacco Use Screening: MIPS Measure" at bounding box center [313, 93] width 101 height 7
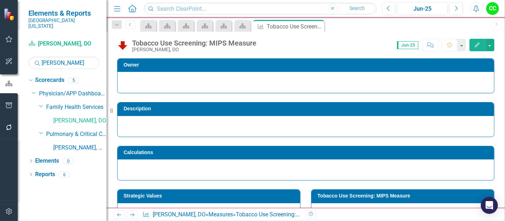
scroll to position [287, 0]
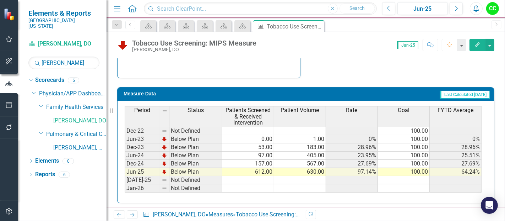
click at [262, 169] on td "612.00" at bounding box center [249, 172] width 52 height 8
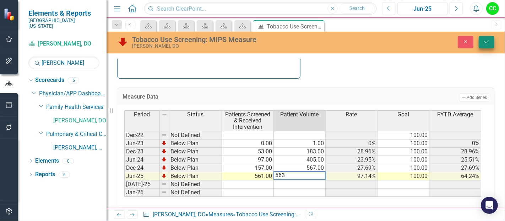
type textarea "563"
click at [482, 42] on button "Save" at bounding box center [487, 42] width 16 height 12
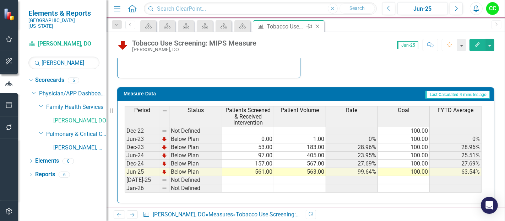
click at [318, 26] on icon "Close" at bounding box center [317, 26] width 7 height 6
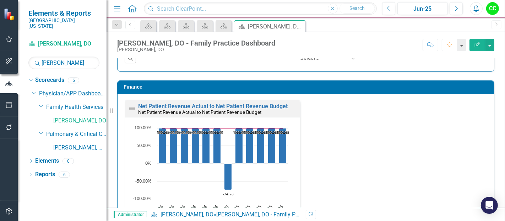
scroll to position [1223, 0]
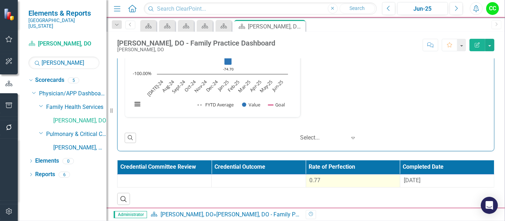
click at [344, 179] on div "0.77" at bounding box center [353, 180] width 87 height 8
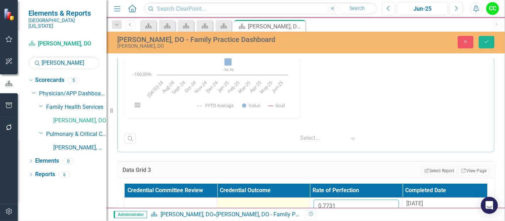
drag, startPoint x: 347, startPoint y: 205, endPoint x: 290, endPoint y: 200, distance: 56.7
click at [290, 200] on tr "0.7731 8/13/25" at bounding box center [310, 208] width 371 height 23
paste input "2646667"
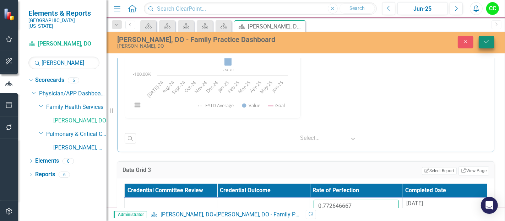
type input "0.772646667"
click at [490, 37] on button "Save" at bounding box center [487, 42] width 16 height 12
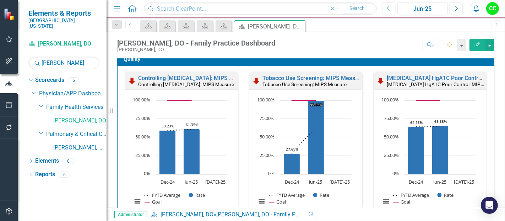
scroll to position [199, 0]
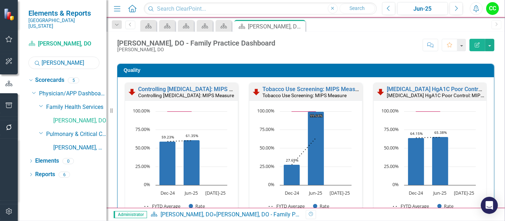
click at [65, 57] on input "miller" at bounding box center [63, 63] width 71 height 12
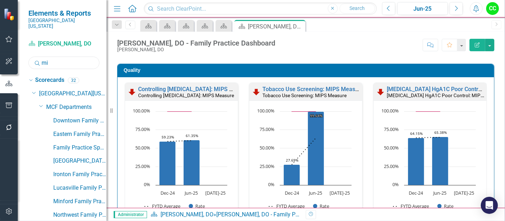
type input "m"
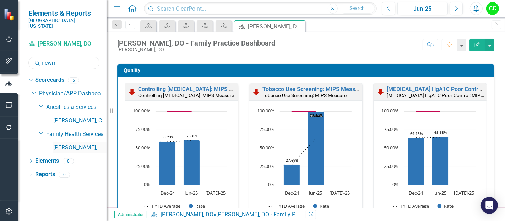
type input "newm"
click at [68, 144] on link "[PERSON_NAME], MD" at bounding box center [79, 148] width 53 height 8
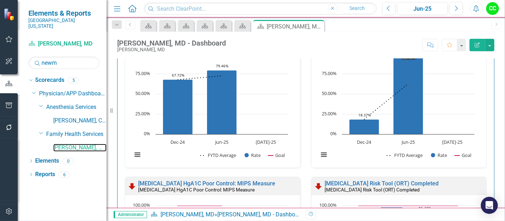
scroll to position [218, 0]
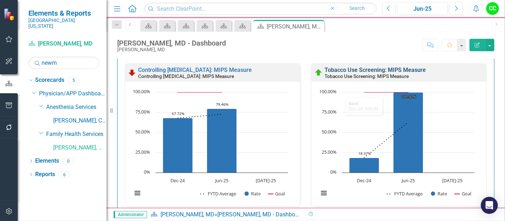
click at [360, 69] on link "Tobacco Use Screening: MIPS Measure" at bounding box center [375, 69] width 101 height 7
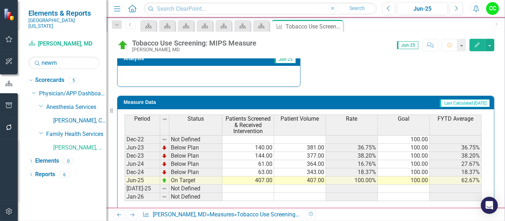
scroll to position [287, 0]
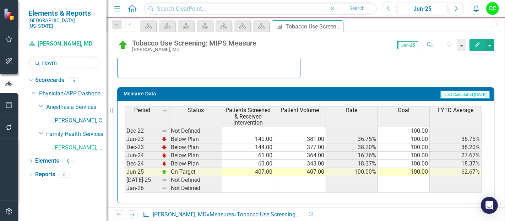
click at [265, 169] on td "407.00" at bounding box center [249, 172] width 52 height 8
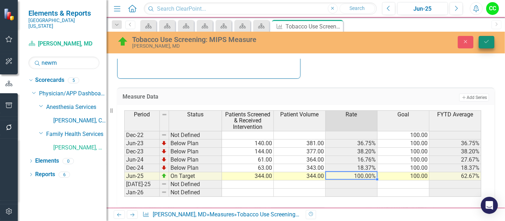
type textarea "344"
click at [488, 39] on icon "Save" at bounding box center [487, 41] width 6 height 5
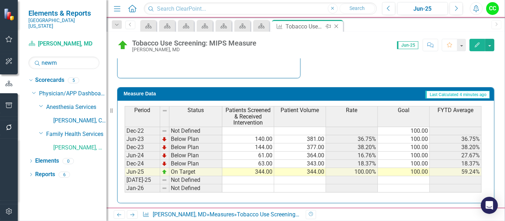
click at [337, 26] on icon at bounding box center [337, 27] width 4 height 4
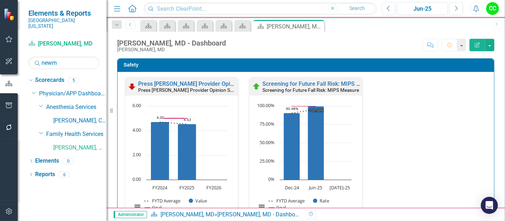
scroll to position [1375, 0]
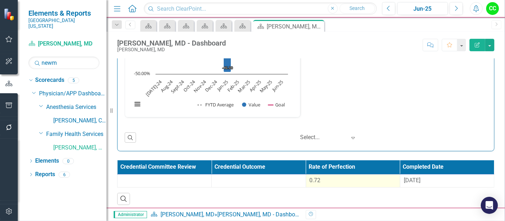
click at [334, 176] on div "0.72" at bounding box center [353, 180] width 87 height 8
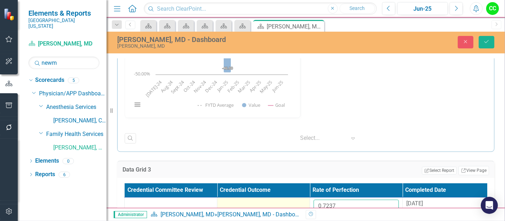
drag, startPoint x: 345, startPoint y: 204, endPoint x: 290, endPoint y: 202, distance: 54.8
click at [290, 202] on tr "0.7237 8/13/25" at bounding box center [310, 208] width 371 height 23
paste input "144"
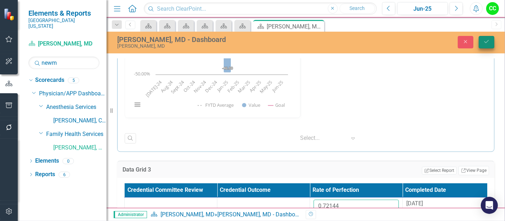
type input "0.72144"
click at [484, 41] on icon "Save" at bounding box center [487, 41] width 6 height 5
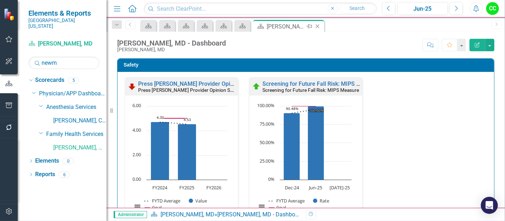
click at [316, 26] on icon "Close" at bounding box center [317, 26] width 7 height 6
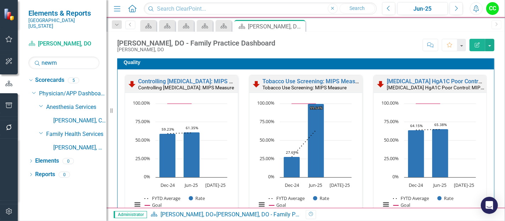
scroll to position [205, 0]
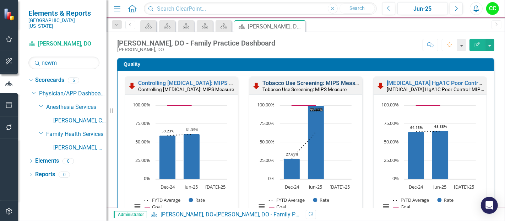
click at [333, 80] on link "Tobacco Use Screening: MIPS Measure" at bounding box center [313, 83] width 101 height 7
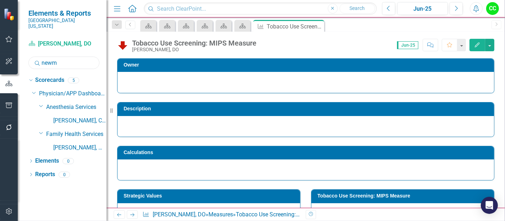
drag, startPoint x: 69, startPoint y: 58, endPoint x: 9, endPoint y: 55, distance: 60.2
click at [9, 55] on div "Elements & Reports Southern Ohio Medical Center Scorecard Ron Miller, DO Search…" at bounding box center [53, 110] width 107 height 221
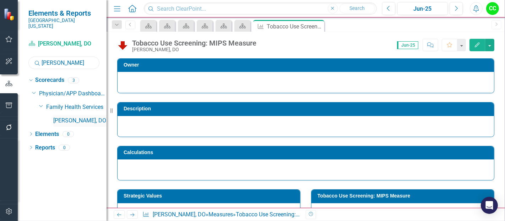
type input "powell"
click at [94, 117] on link "Jessica Powell, DO" at bounding box center [79, 121] width 53 height 8
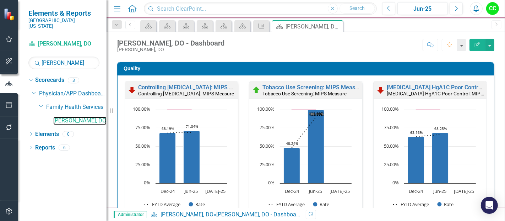
scroll to position [204, 0]
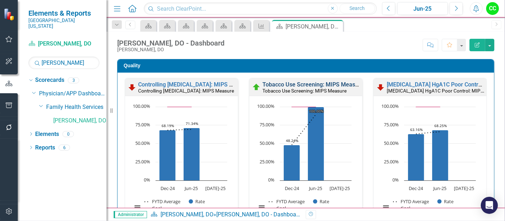
click at [301, 82] on link "Tobacco Use Screening: MIPS Measure" at bounding box center [313, 84] width 101 height 7
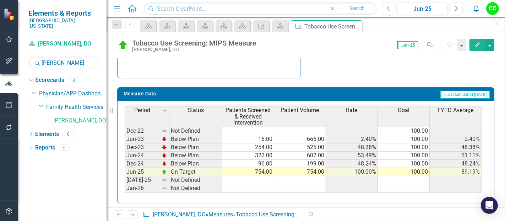
scroll to position [287, 0]
click at [258, 169] on td "754.00" at bounding box center [249, 172] width 52 height 8
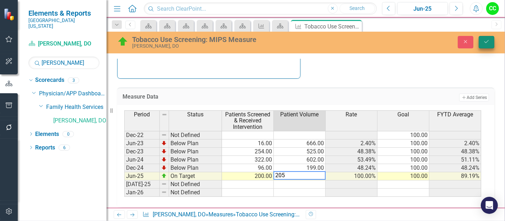
type textarea "205"
click at [484, 45] on button "Save" at bounding box center [487, 42] width 16 height 12
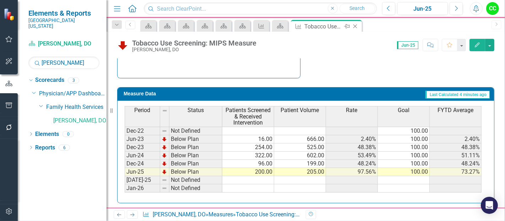
click at [355, 25] on icon "Close" at bounding box center [355, 26] width 7 height 6
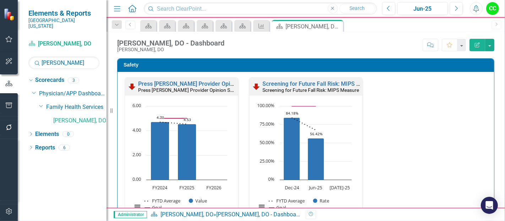
scroll to position [1223, 0]
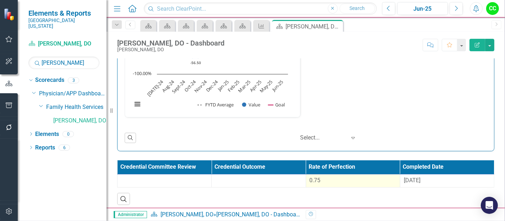
click at [345, 176] on div "0.75" at bounding box center [353, 180] width 87 height 8
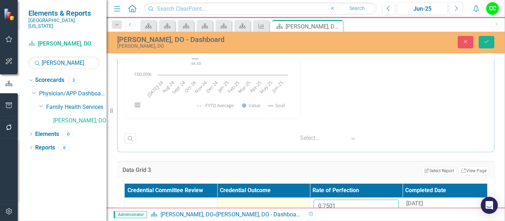
drag, startPoint x: 346, startPoint y: 197, endPoint x: 293, endPoint y: 198, distance: 53.3
click at [293, 198] on tr "0.7501 8/13/25" at bounding box center [310, 208] width 371 height 23
paste input "3946"
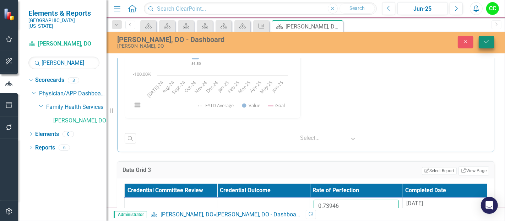
type input "0.73946"
click at [493, 42] on button "Save" at bounding box center [487, 42] width 16 height 12
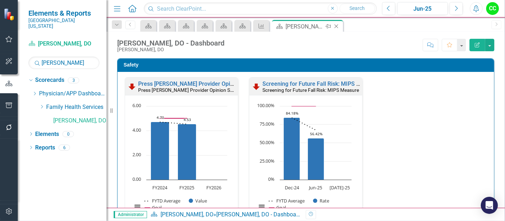
click at [337, 26] on icon "Close" at bounding box center [336, 26] width 7 height 6
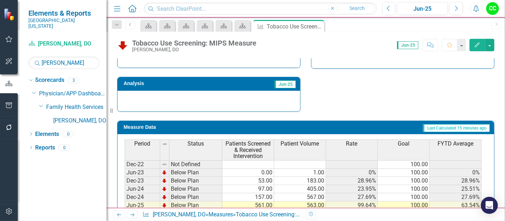
scroll to position [287, 0]
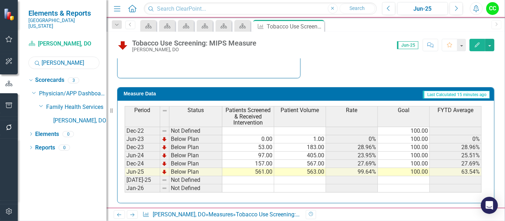
click at [63, 62] on input "powell" at bounding box center [63, 63] width 71 height 12
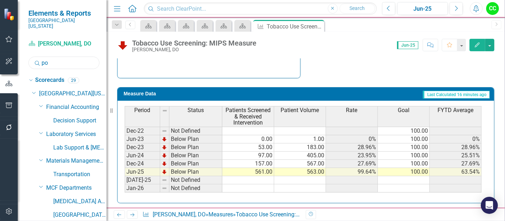
type input "p"
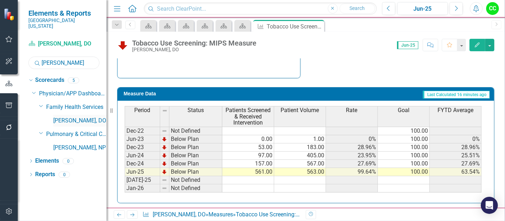
type input "ramey"
click at [76, 117] on link "Paul Ramey, DO" at bounding box center [79, 121] width 53 height 8
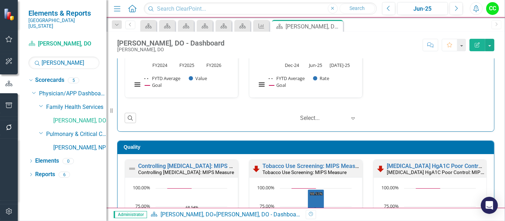
scroll to position [0, 0]
click at [302, 164] on link "Tobacco Use Screening: MIPS Measure" at bounding box center [313, 165] width 101 height 7
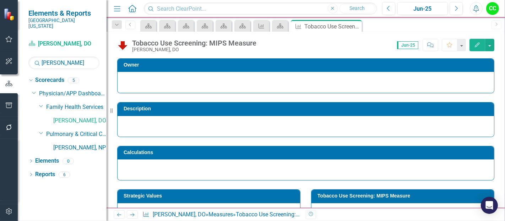
scroll to position [287, 0]
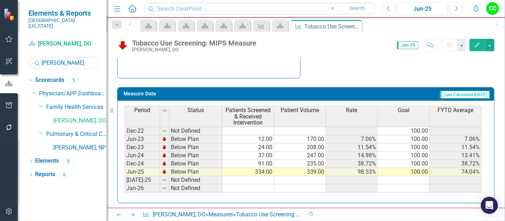
click at [255, 169] on td "334.00" at bounding box center [249, 172] width 52 height 8
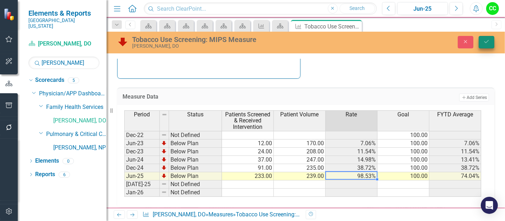
type textarea "239"
click at [486, 37] on button "Save" at bounding box center [487, 42] width 16 height 12
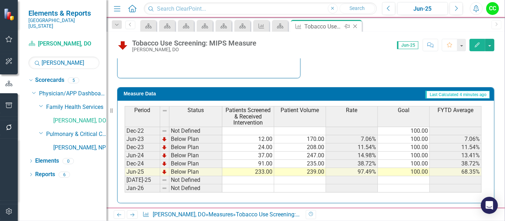
click at [356, 27] on icon "Close" at bounding box center [355, 26] width 7 height 6
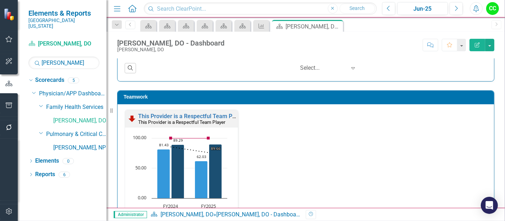
scroll to position [1223, 0]
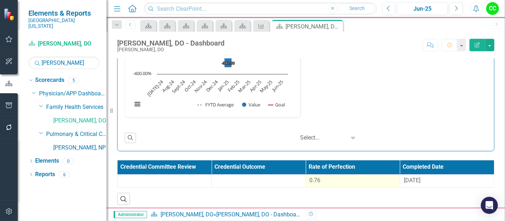
click at [335, 176] on div "0.76" at bounding box center [353, 180] width 87 height 8
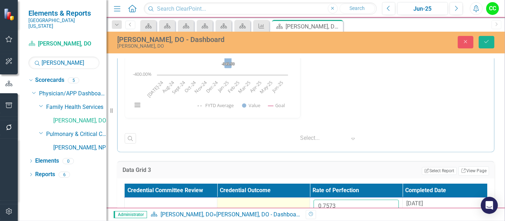
drag, startPoint x: 344, startPoint y: 198, endPoint x: 290, endPoint y: 202, distance: 54.8
click at [290, 202] on tr "0.7573 [DATE]" at bounding box center [310, 208] width 371 height 23
paste input "3506667"
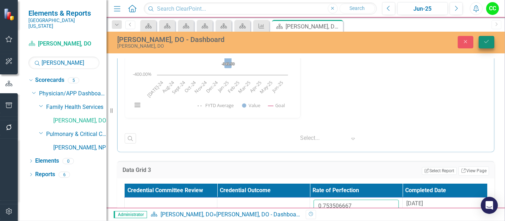
type input "0.753506667"
click at [489, 40] on icon "submit" at bounding box center [487, 41] width 4 height 3
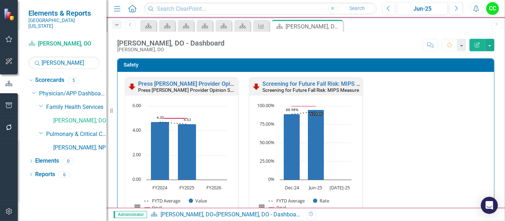
click at [117, 25] on icon "Dropdown" at bounding box center [117, 24] width 6 height 5
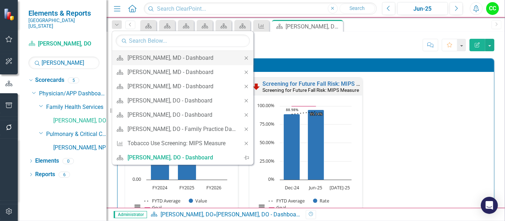
click at [245, 55] on icon "Close" at bounding box center [246, 57] width 6 height 5
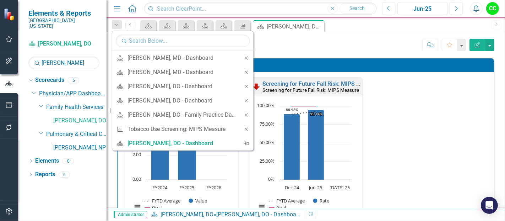
click at [245, 55] on icon "Close" at bounding box center [246, 57] width 6 height 5
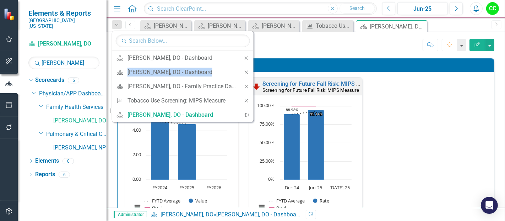
click at [245, 55] on icon "Close" at bounding box center [246, 57] width 6 height 5
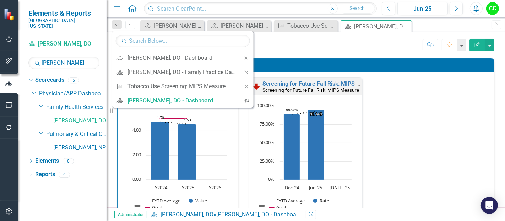
click at [245, 55] on icon "Close" at bounding box center [246, 57] width 6 height 5
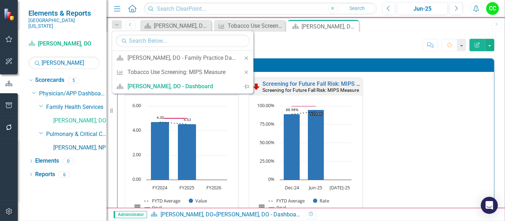
click at [245, 55] on icon "Close" at bounding box center [246, 57] width 6 height 5
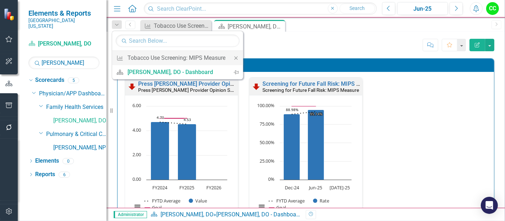
click at [235, 54] on div "Close" at bounding box center [236, 58] width 14 height 14
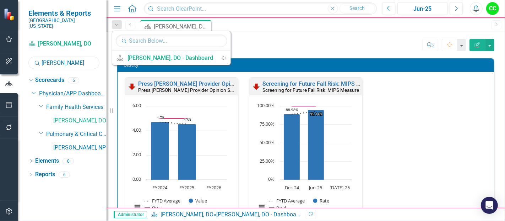
click at [65, 60] on input "[PERSON_NAME]" at bounding box center [63, 63] width 71 height 12
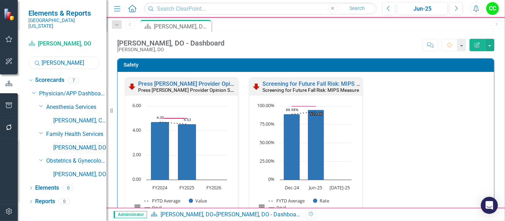
type input "[PERSON_NAME]"
click at [81, 144] on link "[PERSON_NAME], DO" at bounding box center [79, 148] width 53 height 8
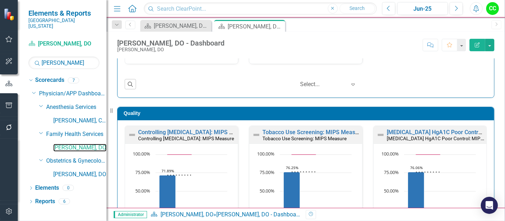
scroll to position [157, 0]
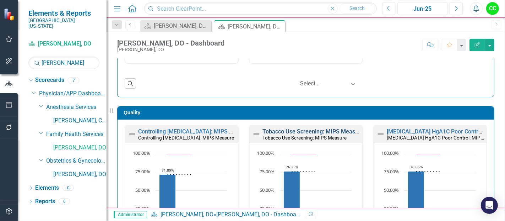
click at [281, 130] on link "Tobacco Use Screening: MIPS Measure" at bounding box center [313, 131] width 101 height 7
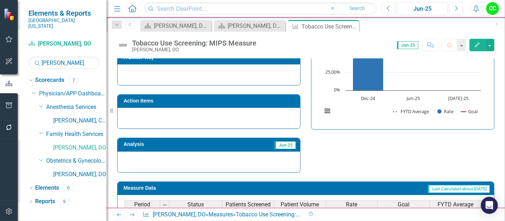
scroll to position [287, 0]
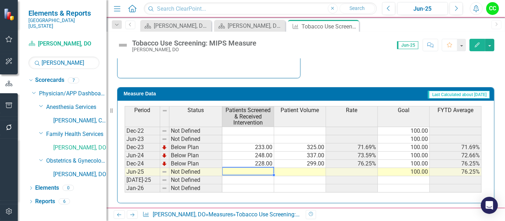
click at [247, 168] on td at bounding box center [249, 172] width 52 height 8
type textarea "298"
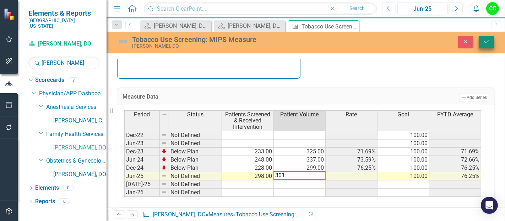
type textarea "301"
click at [490, 38] on button "Save" at bounding box center [487, 42] width 16 height 12
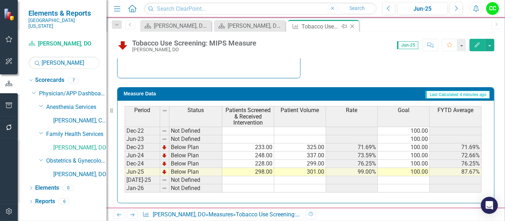
click at [355, 27] on icon "Close" at bounding box center [352, 26] width 7 height 6
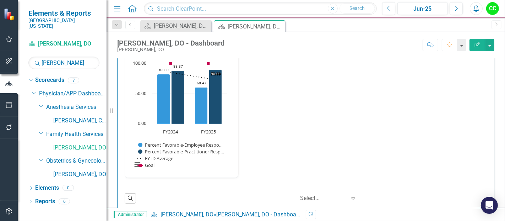
scroll to position [1063, 0]
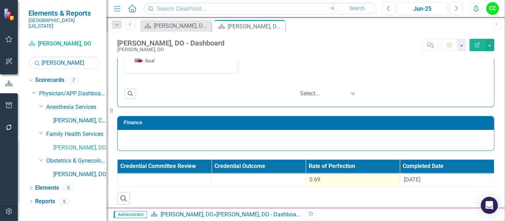
click at [327, 176] on div "0.69" at bounding box center [353, 180] width 87 height 8
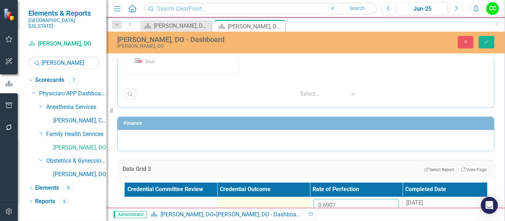
drag, startPoint x: 348, startPoint y: 198, endPoint x: 290, endPoint y: 200, distance: 58.0
click at [290, 200] on tr "0.6907 8/13/25" at bounding box center [310, 208] width 371 height 23
paste input "8821429"
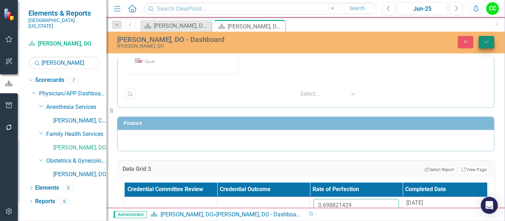
type input "0.698821429"
click at [488, 44] on button "Save" at bounding box center [487, 42] width 16 height 12
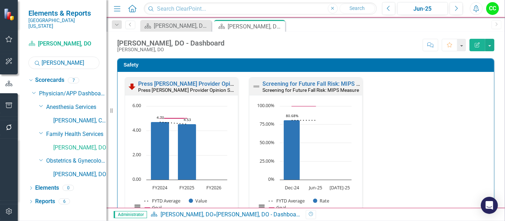
drag, startPoint x: 67, startPoint y: 60, endPoint x: 16, endPoint y: 61, distance: 50.8
click at [16, 61] on div "Elements & Reports Southern Ohio Medical Center Scorecard Phillip D. Roberts, D…" at bounding box center [53, 110] width 107 height 221
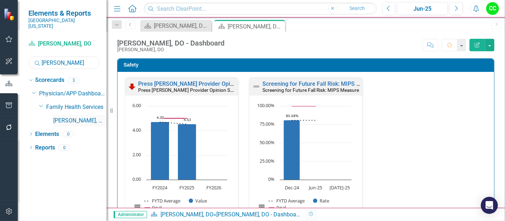
type input "shupert"
click at [84, 117] on link "Angela Shupert, MD" at bounding box center [79, 121] width 53 height 8
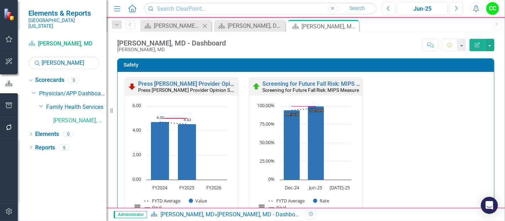
click at [204, 26] on icon "Close" at bounding box center [205, 26] width 7 height 6
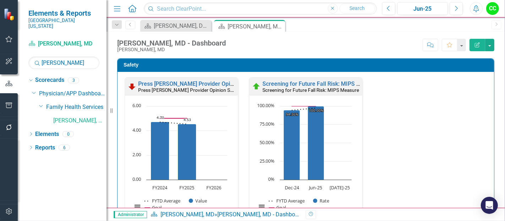
click at [0, 0] on icon "Close" at bounding box center [0, 0] width 0 height 0
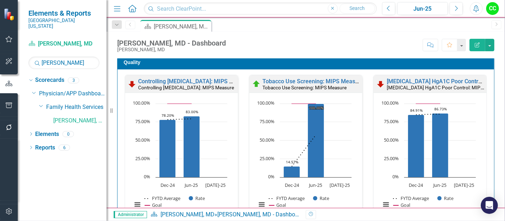
scroll to position [206, 0]
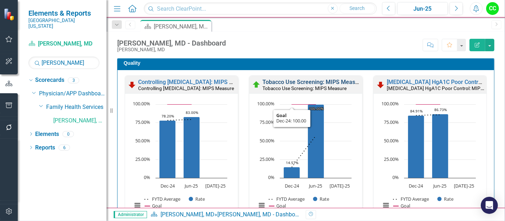
click at [276, 80] on link "Tobacco Use Screening: MIPS Measure" at bounding box center [313, 82] width 101 height 7
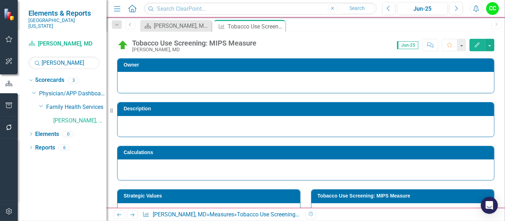
scroll to position [287, 0]
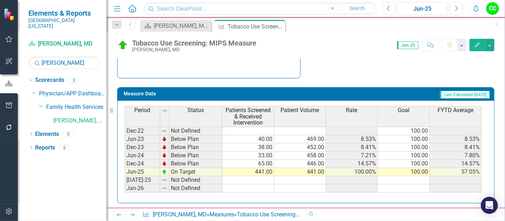
click at [258, 171] on td "441.00" at bounding box center [249, 172] width 52 height 8
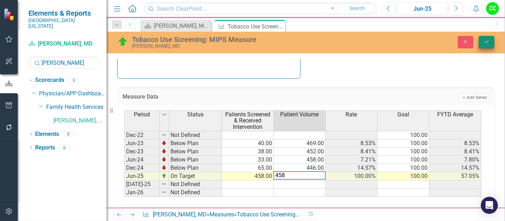
type textarea "458"
click at [492, 37] on button "Save" at bounding box center [487, 42] width 16 height 12
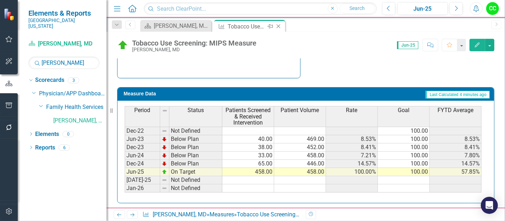
click at [281, 30] on div "Close" at bounding box center [279, 26] width 9 height 9
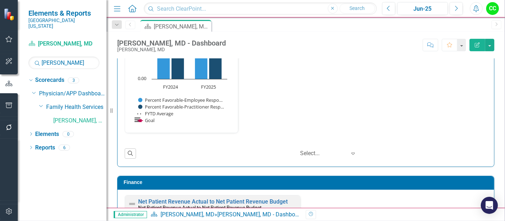
scroll to position [1223, 0]
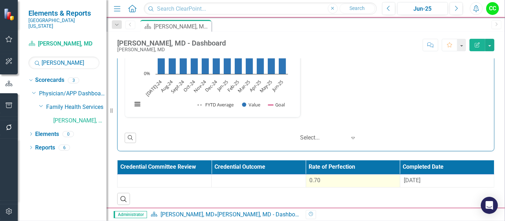
click at [340, 179] on div "0.70" at bounding box center [353, 180] width 87 height 8
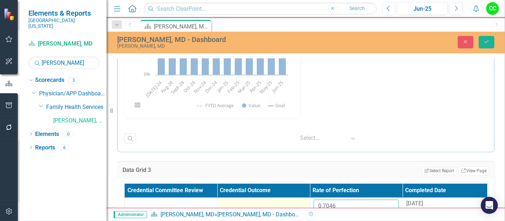
drag, startPoint x: 346, startPoint y: 200, endPoint x: 290, endPoint y: 198, distance: 55.5
click at [290, 198] on tr "0.7046 8/14/25" at bounding box center [310, 208] width 371 height 23
paste input "5133333"
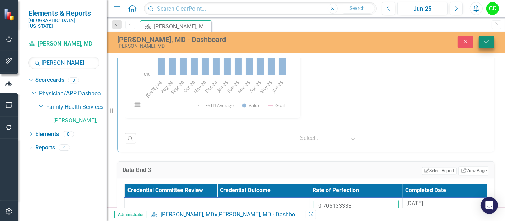
type input "0.705133333"
click at [488, 44] on icon "Save" at bounding box center [487, 41] width 6 height 5
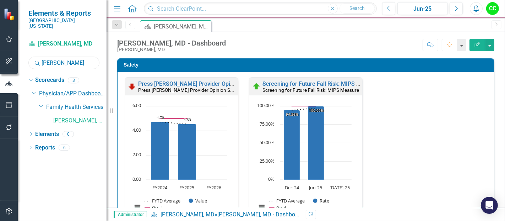
drag, startPoint x: 69, startPoint y: 54, endPoint x: 0, endPoint y: 65, distance: 69.5
click at [0, 65] on div "Elements & Reports Southern Ohio Medical Center Scorecard Angela Shupert, MD Se…" at bounding box center [53, 110] width 107 height 221
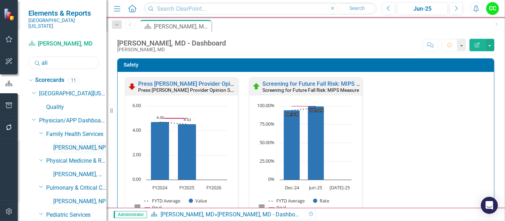
type input "ali"
click at [73, 144] on link "[PERSON_NAME], NP" at bounding box center [79, 148] width 53 height 8
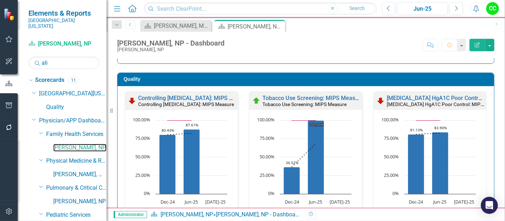
scroll to position [189, 0]
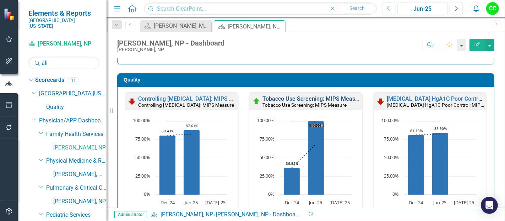
click at [308, 99] on link "Tobacco Use Screening: MIPS Measure" at bounding box center [313, 98] width 101 height 7
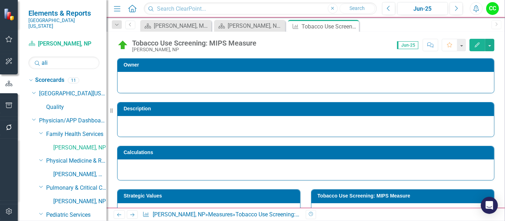
scroll to position [287, 0]
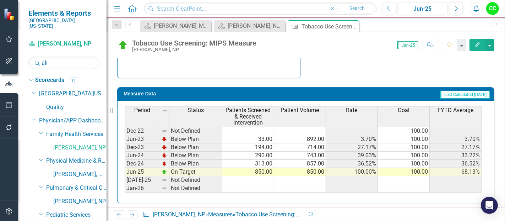
click at [266, 170] on td "850.00" at bounding box center [249, 172] width 52 height 8
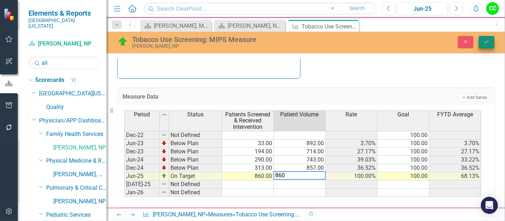
type textarea "860"
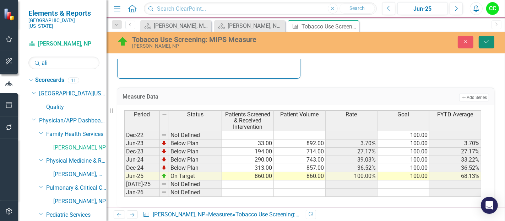
click at [487, 40] on icon "Save" at bounding box center [487, 41] width 6 height 5
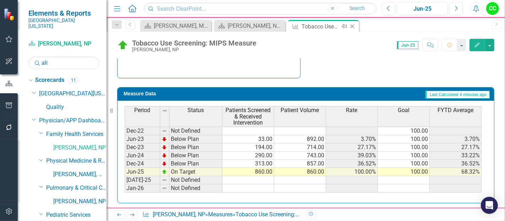
click at [354, 25] on icon at bounding box center [353, 27] width 4 height 4
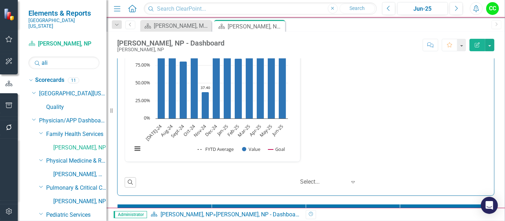
scroll to position [1223, 0]
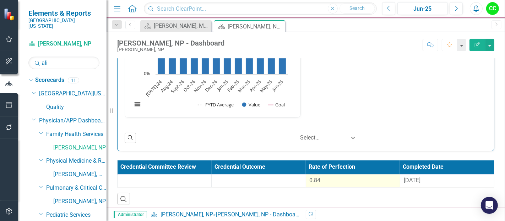
click at [339, 179] on div "0.84" at bounding box center [353, 180] width 87 height 8
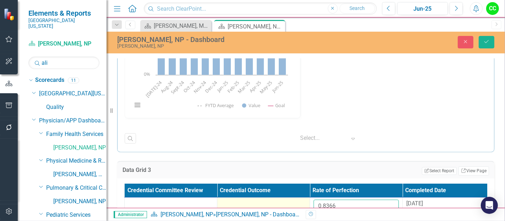
drag, startPoint x: 348, startPoint y: 206, endPoint x: 288, endPoint y: 204, distance: 60.5
click at [291, 203] on tr "0.8366 [DATE]" at bounding box center [310, 208] width 371 height 23
paste input "93333"
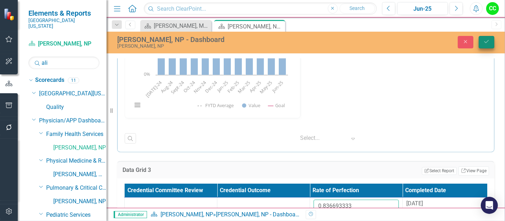
type input "0.836693333"
click at [492, 45] on button "Save" at bounding box center [487, 42] width 16 height 12
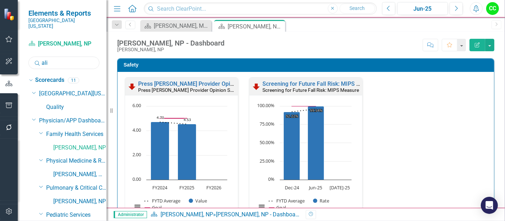
click at [68, 58] on input "ali" at bounding box center [63, 63] width 71 height 12
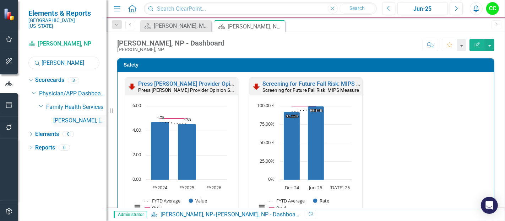
type input "[PERSON_NAME]"
click at [86, 117] on link "[PERSON_NAME], [GEOGRAPHIC_DATA]" at bounding box center [79, 121] width 53 height 8
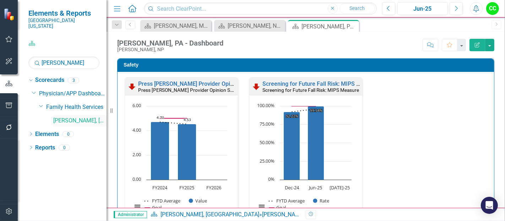
click at [86, 117] on link "[PERSON_NAME], [GEOGRAPHIC_DATA]" at bounding box center [79, 121] width 53 height 8
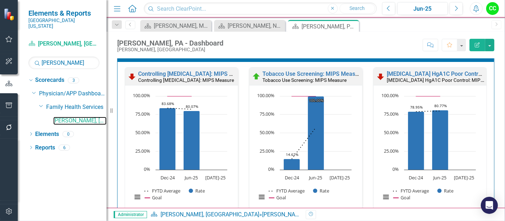
scroll to position [215, 0]
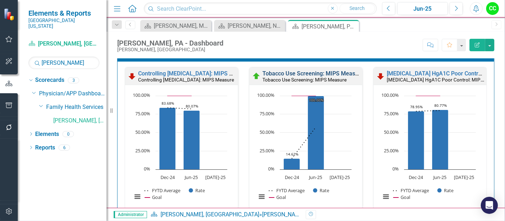
click at [299, 75] on link "Tobacco Use Screening: MIPS Measure" at bounding box center [313, 73] width 101 height 7
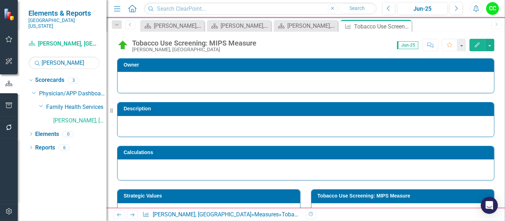
scroll to position [287, 0]
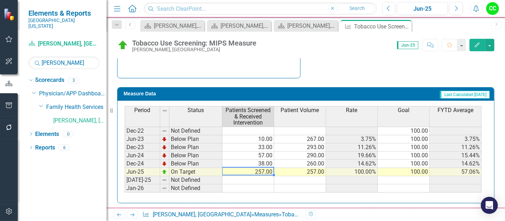
click at [261, 170] on td "257.00" at bounding box center [249, 172] width 52 height 8
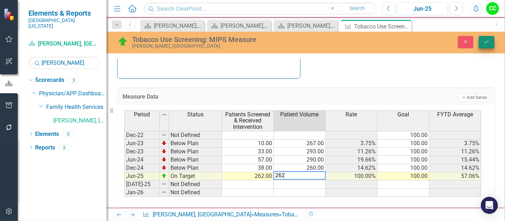
type textarea "262"
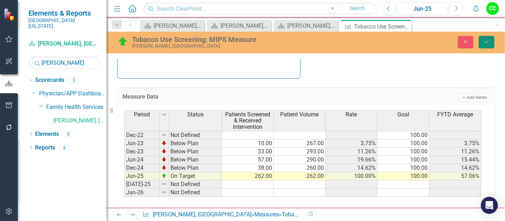
click at [491, 40] on button "Save" at bounding box center [487, 42] width 16 height 12
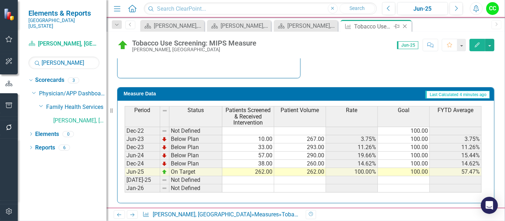
click at [406, 27] on icon "Close" at bounding box center [405, 26] width 7 height 6
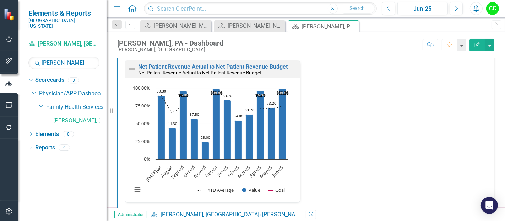
scroll to position [1223, 0]
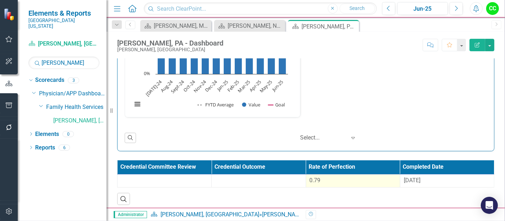
click at [328, 179] on div "0.79" at bounding box center [353, 180] width 87 height 8
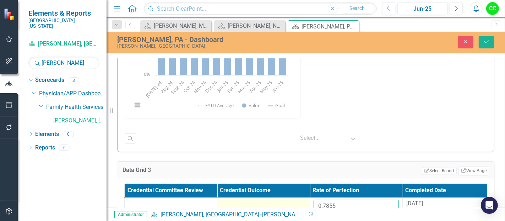
drag, startPoint x: 345, startPoint y: 200, endPoint x: 288, endPoint y: 203, distance: 57.3
click at [288, 203] on tr "0.7855 [DATE]" at bounding box center [310, 208] width 371 height 23
paste input "726667"
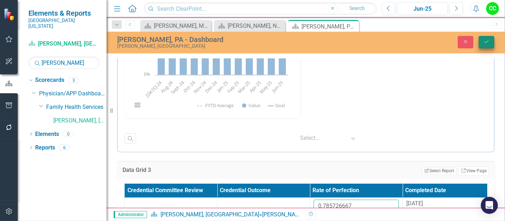
type input "0.785726667"
click at [489, 38] on button "Save" at bounding box center [487, 42] width 16 height 12
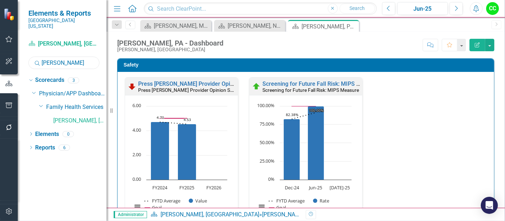
drag, startPoint x: 61, startPoint y: 57, endPoint x: 0, endPoint y: 58, distance: 60.8
click at [0, 58] on div "Elements & Reports [GEOGRAPHIC_DATA][US_STATE] Scorecard [PERSON_NAME], [GEOGRA…" at bounding box center [53, 110] width 107 height 221
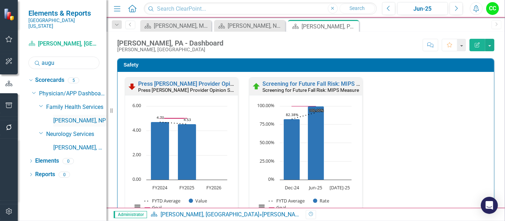
type input "augu"
click at [83, 117] on link "[PERSON_NAME], NP" at bounding box center [79, 121] width 53 height 8
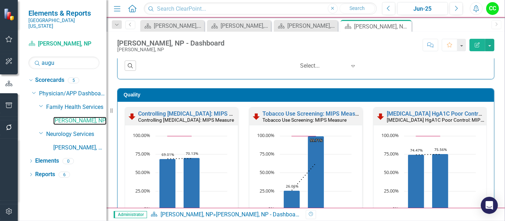
scroll to position [184, 0]
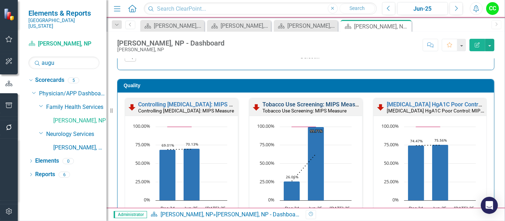
click at [273, 104] on link "Tobacco Use Screening: MIPS Measure" at bounding box center [313, 104] width 101 height 7
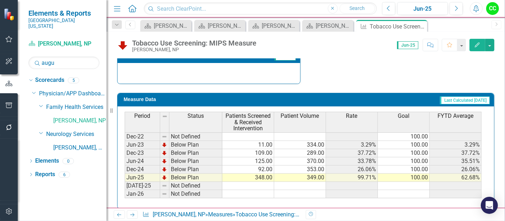
scroll to position [287, 0]
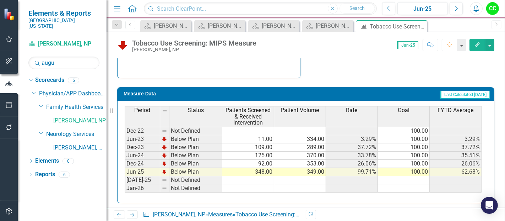
click at [262, 172] on td "348.00" at bounding box center [249, 172] width 52 height 8
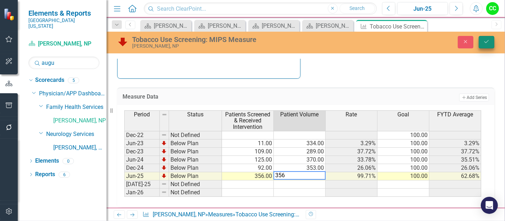
type textarea "356"
click at [488, 38] on button "Save" at bounding box center [487, 42] width 16 height 12
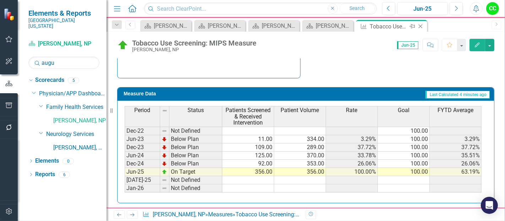
click at [422, 27] on icon "Close" at bounding box center [420, 26] width 7 height 6
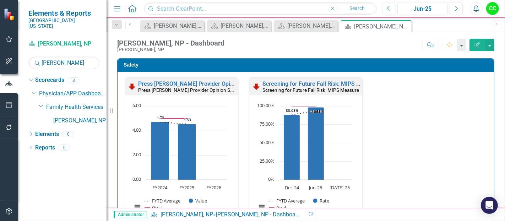
type input "[PERSON_NAME]"
click at [67, 117] on link "[PERSON_NAME], NP" at bounding box center [79, 121] width 53 height 8
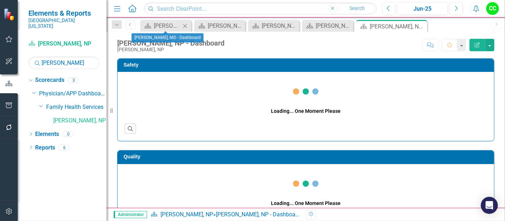
click at [188, 25] on icon "Close" at bounding box center [185, 26] width 7 height 6
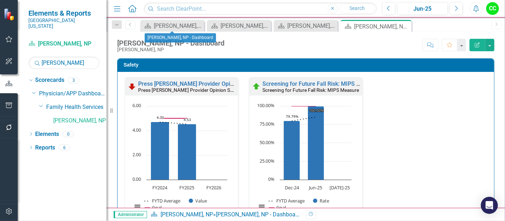
click at [0, 0] on icon "Close" at bounding box center [0, 0] width 0 height 0
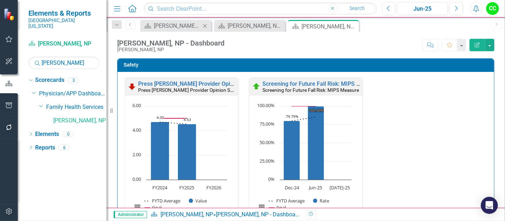
click at [207, 25] on icon "Close" at bounding box center [205, 26] width 7 height 6
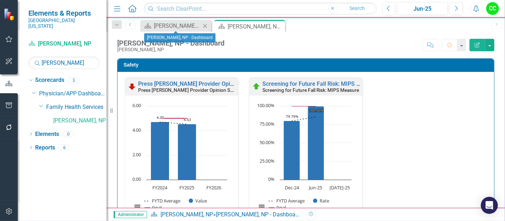
click at [207, 27] on icon "Close" at bounding box center [205, 26] width 7 height 6
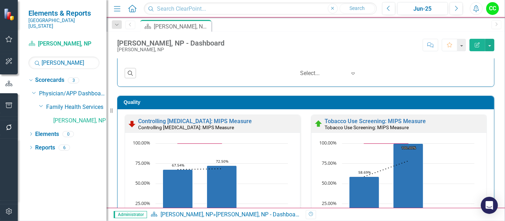
scroll to position [167, 0]
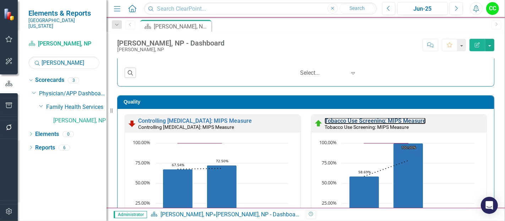
click at [358, 120] on link "Tobacco Use Screening: MIPS Measure" at bounding box center [375, 120] width 101 height 7
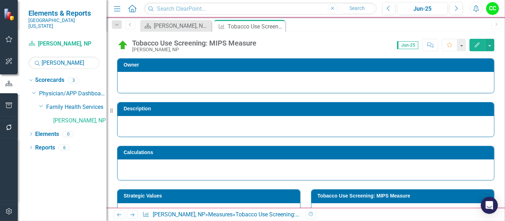
scroll to position [287, 0]
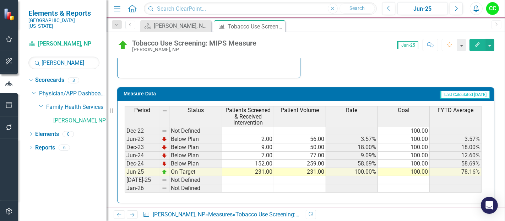
click at [125, 172] on div "Period Status Patients Screened & Received Intervention Patient Volume Rate Goa…" at bounding box center [125, 149] width 0 height 86
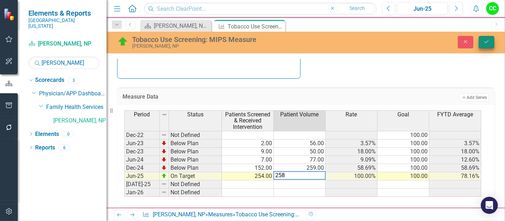
type textarea "258"
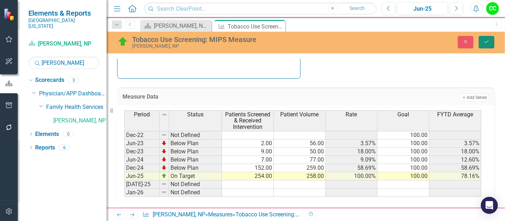
click at [489, 42] on icon "Save" at bounding box center [487, 41] width 6 height 5
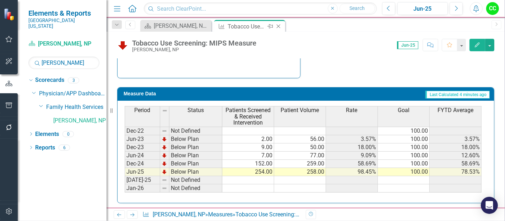
click at [279, 26] on icon "Close" at bounding box center [278, 26] width 7 height 6
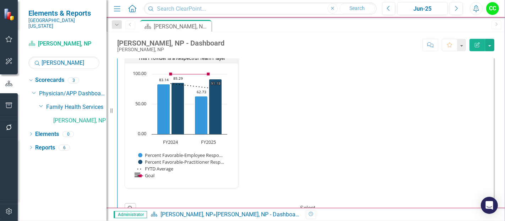
scroll to position [1375, 0]
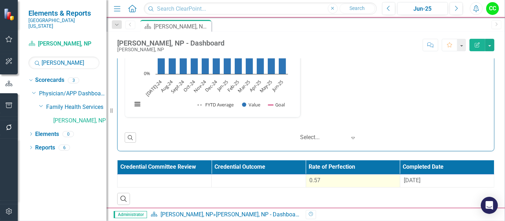
click at [323, 179] on div "0.57" at bounding box center [353, 180] width 87 height 8
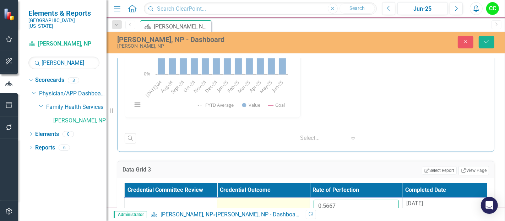
drag, startPoint x: 342, startPoint y: 200, endPoint x: 286, endPoint y: 199, distance: 55.8
click at [286, 199] on tr "0.5667 8/14/25" at bounding box center [310, 208] width 371 height 23
paste input "94"
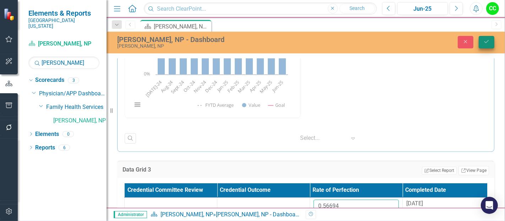
type input "0.56694"
click at [492, 40] on button "Save" at bounding box center [487, 42] width 16 height 12
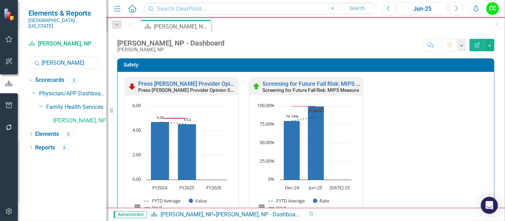
drag, startPoint x: 66, startPoint y: 58, endPoint x: 0, endPoint y: 60, distance: 66.1
click at [0, 60] on div "Elements & Reports Southern Ohio Medical Center Scorecard Blake Barnes, NP Sear…" at bounding box center [53, 110] width 107 height 221
type input "bolton"
click at [72, 117] on link "Brittany Bolton, NP" at bounding box center [79, 121] width 53 height 8
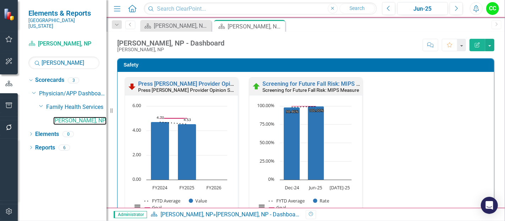
scroll to position [203, 0]
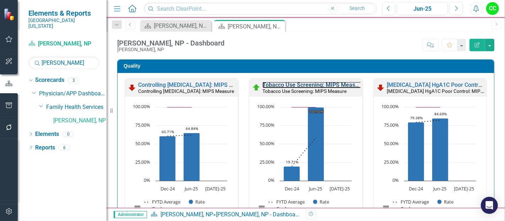
click at [279, 85] on link "Tobacco Use Screening: MIPS Measure" at bounding box center [313, 84] width 101 height 7
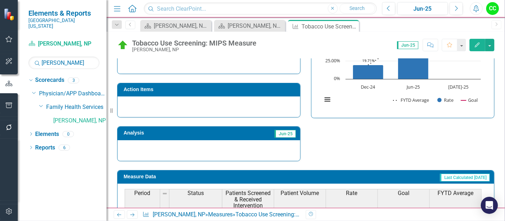
scroll to position [287, 0]
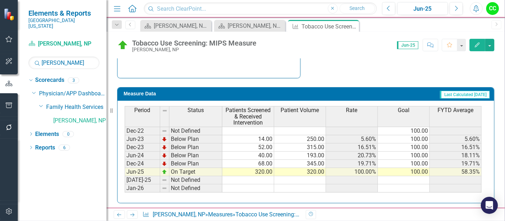
click at [269, 170] on td "320.00" at bounding box center [249, 172] width 52 height 8
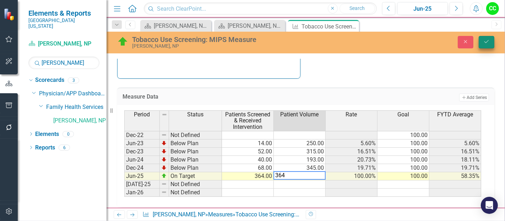
type textarea "364"
click at [484, 45] on button "Save" at bounding box center [487, 42] width 16 height 12
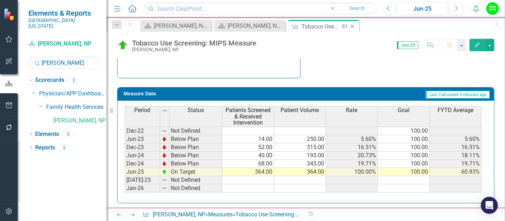
click at [350, 28] on icon "Close" at bounding box center [352, 26] width 7 height 6
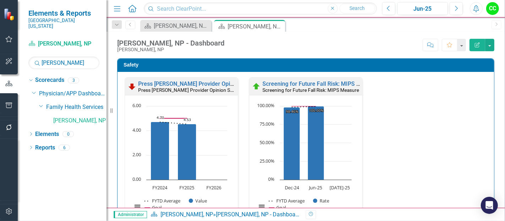
scroll to position [1223, 0]
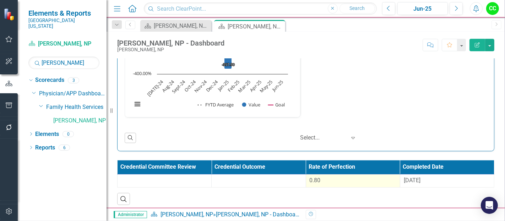
click at [347, 179] on div "0.80" at bounding box center [353, 180] width 87 height 8
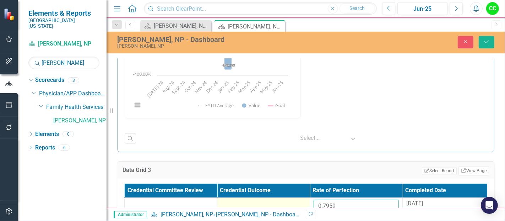
drag, startPoint x: 350, startPoint y: 204, endPoint x: 293, endPoint y: 204, distance: 57.2
click at [293, 204] on tr "0.7959 8/14/25" at bounding box center [310, 208] width 371 height 23
paste input "758"
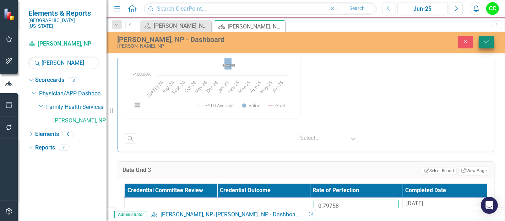
type input "0.79758"
click at [485, 38] on button "Save" at bounding box center [487, 42] width 16 height 12
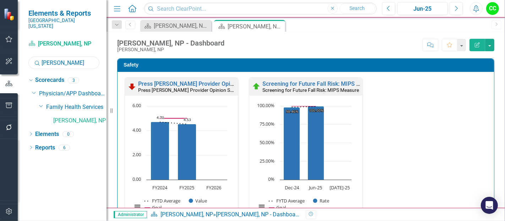
click at [65, 62] on input "bolton" at bounding box center [63, 63] width 71 height 12
type input "branha"
click at [81, 117] on link "Brandy Branham, NP" at bounding box center [79, 121] width 53 height 8
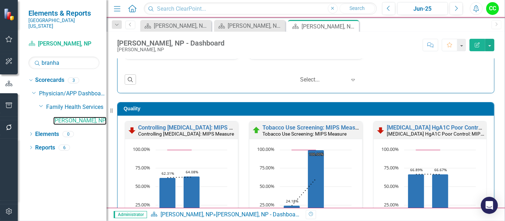
scroll to position [189, 0]
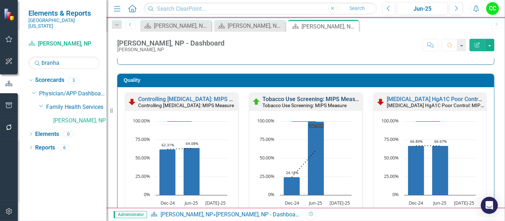
click at [288, 97] on link "Tobacco Use Screening: MIPS Measure" at bounding box center [313, 99] width 101 height 7
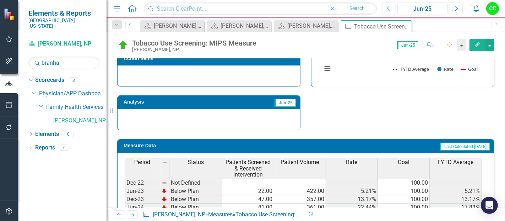
scroll to position [287, 0]
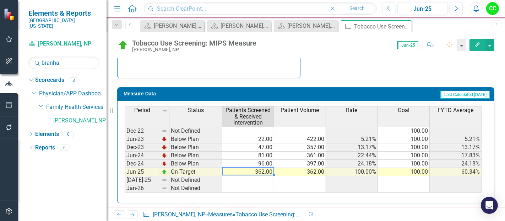
click at [258, 171] on td "362.00" at bounding box center [249, 172] width 52 height 8
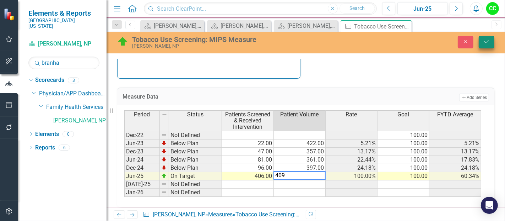
type textarea "409"
click at [487, 38] on button "Save" at bounding box center [487, 42] width 16 height 12
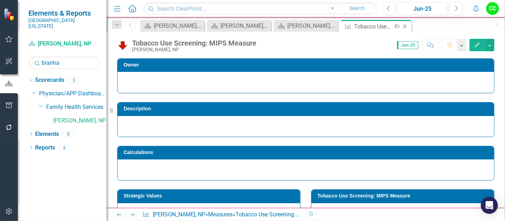
click at [407, 25] on icon "Close" at bounding box center [405, 26] width 7 height 6
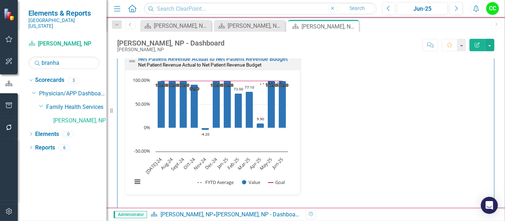
scroll to position [1223, 0]
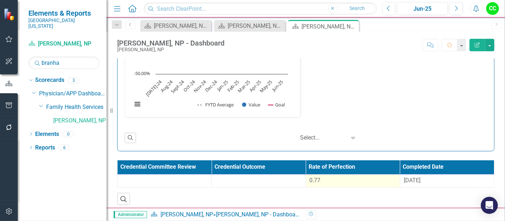
click at [347, 176] on div "0.77" at bounding box center [353, 180] width 87 height 8
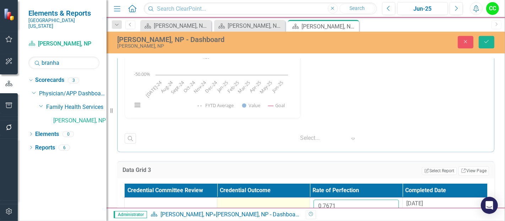
drag, startPoint x: 357, startPoint y: 199, endPoint x: 286, endPoint y: 196, distance: 71.5
click at [286, 197] on tr "0.7671 8/25/25" at bounding box center [310, 208] width 371 height 23
paste input "84"
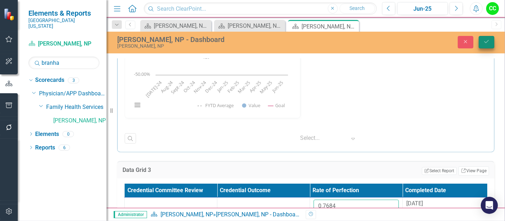
type input "0.7684"
click at [484, 45] on button "Save" at bounding box center [487, 42] width 16 height 12
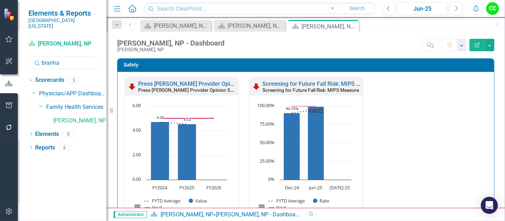
click at [78, 58] on input "branha" at bounding box center [63, 63] width 71 height 12
type input "[PERSON_NAME]"
click at [86, 117] on link "[PERSON_NAME], NP" at bounding box center [79, 121] width 53 height 8
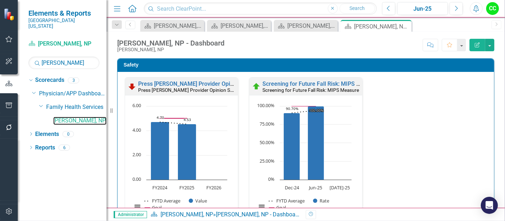
scroll to position [86, 0]
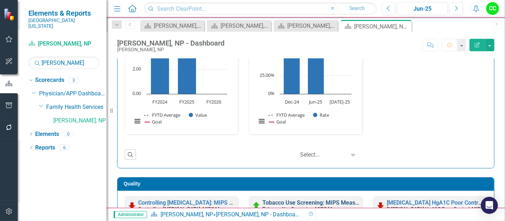
click at [301, 199] on link "Tobacco Use Screening: MIPS Measure" at bounding box center [313, 202] width 101 height 7
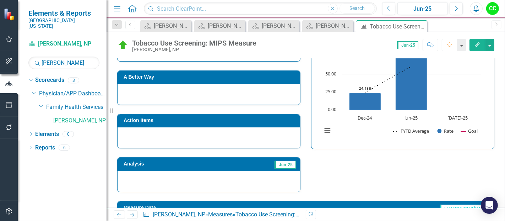
scroll to position [287, 0]
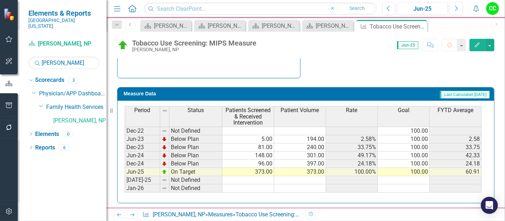
click at [257, 171] on td "373.00" at bounding box center [249, 172] width 52 height 8
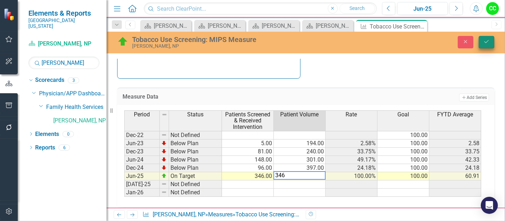
type textarea "346"
click at [488, 37] on button "Save" at bounding box center [487, 42] width 16 height 12
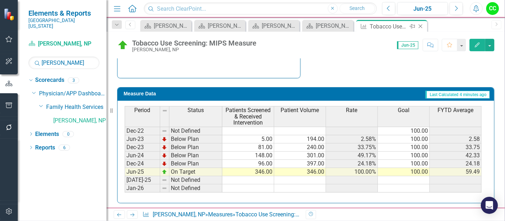
click at [422, 25] on icon at bounding box center [421, 27] width 4 height 4
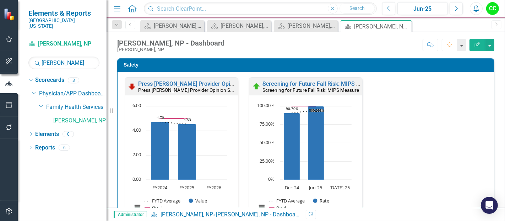
scroll to position [1223, 0]
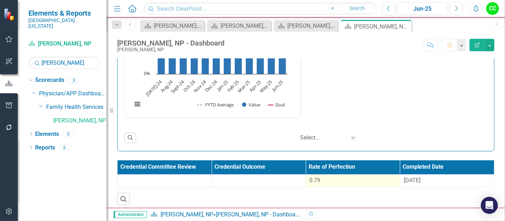
click at [324, 176] on div "0.79" at bounding box center [353, 180] width 87 height 8
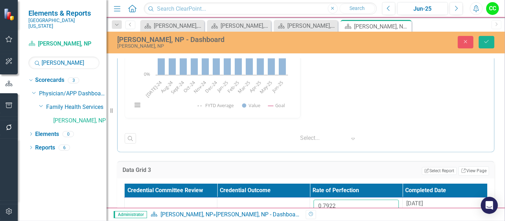
drag, startPoint x: 341, startPoint y: 207, endPoint x: 288, endPoint y: 211, distance: 53.1
click at [288, 211] on div "Menu Home Search Close Search Previous Jun-25 Next Alerts CC User Edit Profile …" at bounding box center [306, 110] width 399 height 221
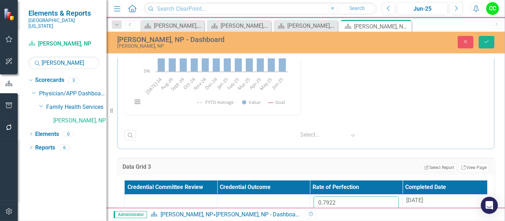
paste input "1293333"
type input "0.791293333"
click at [484, 42] on icon "Save" at bounding box center [487, 41] width 6 height 5
